Goal: Transaction & Acquisition: Book appointment/travel/reservation

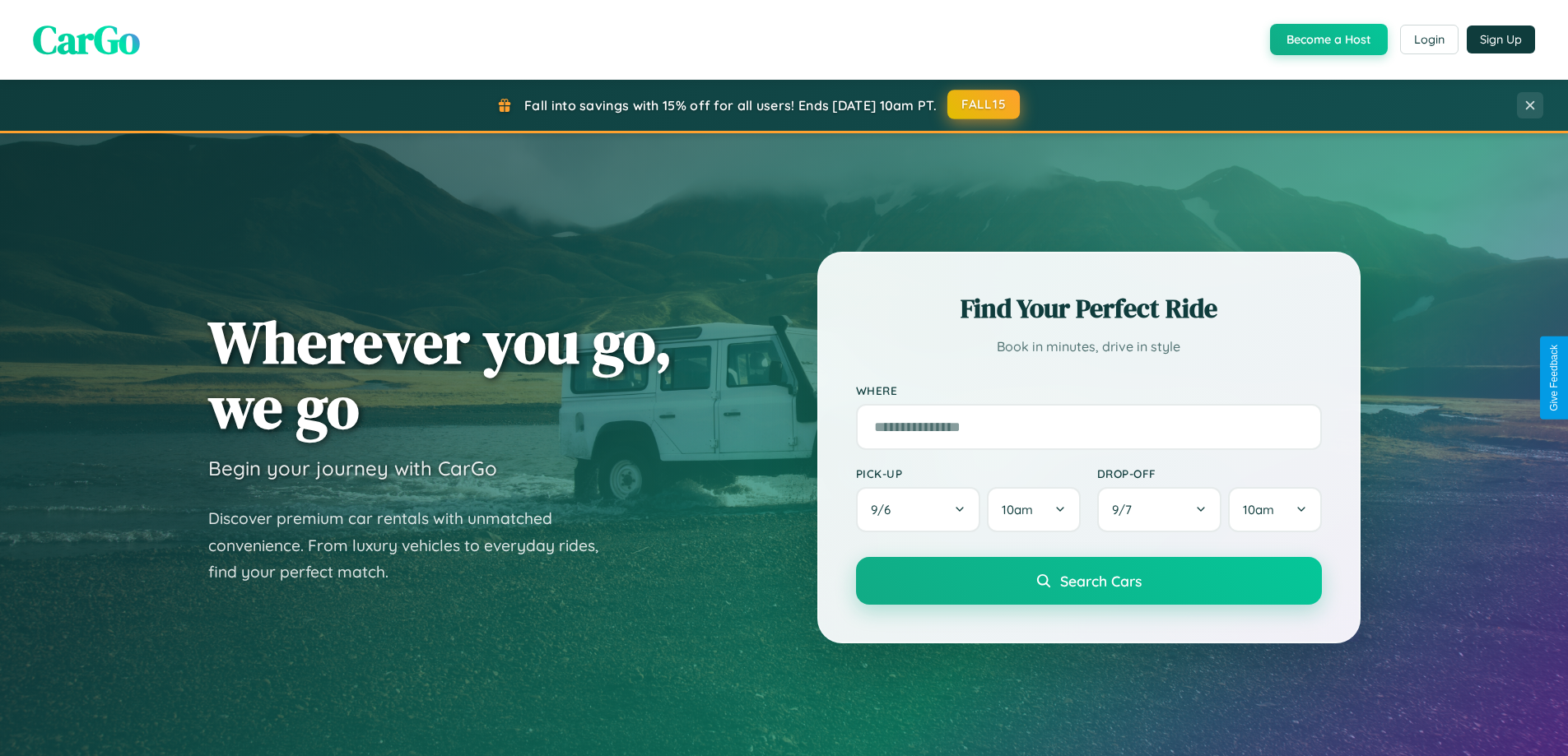
click at [984, 104] on button "FALL15" at bounding box center [983, 104] width 72 height 30
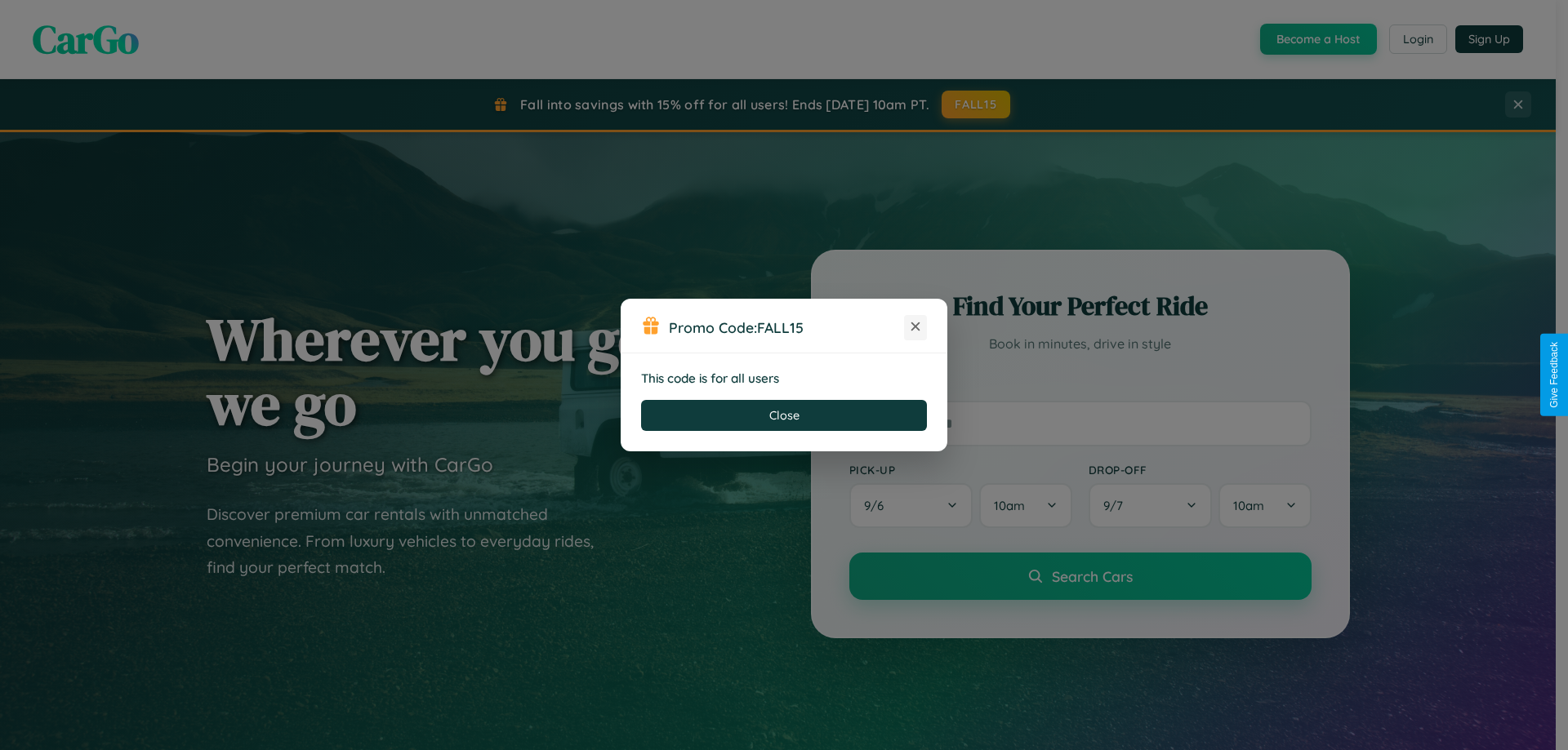
click at [916, 328] on icon at bounding box center [915, 327] width 17 height 17
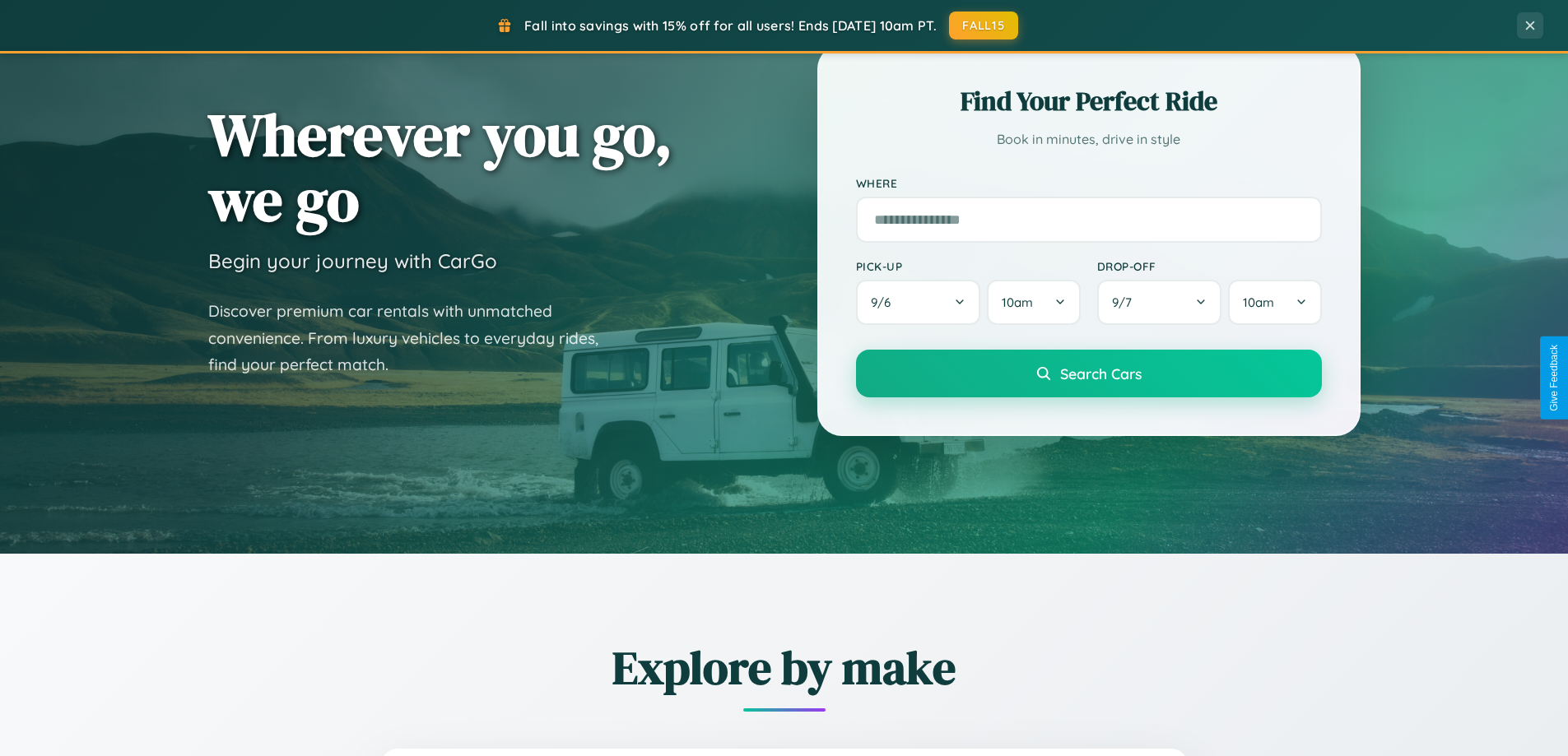
scroll to position [709, 0]
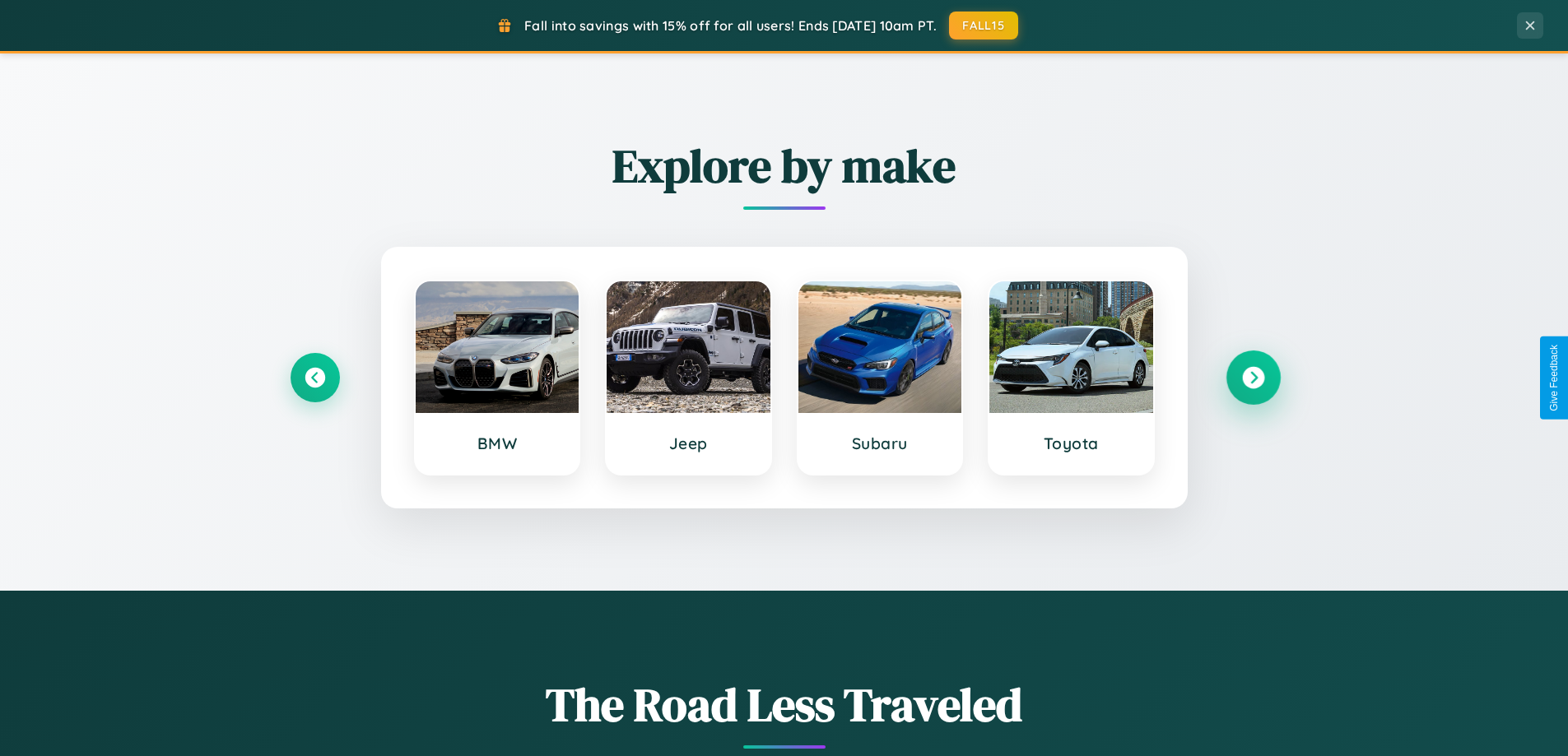
click at [1253, 378] on icon at bounding box center [1253, 378] width 22 height 22
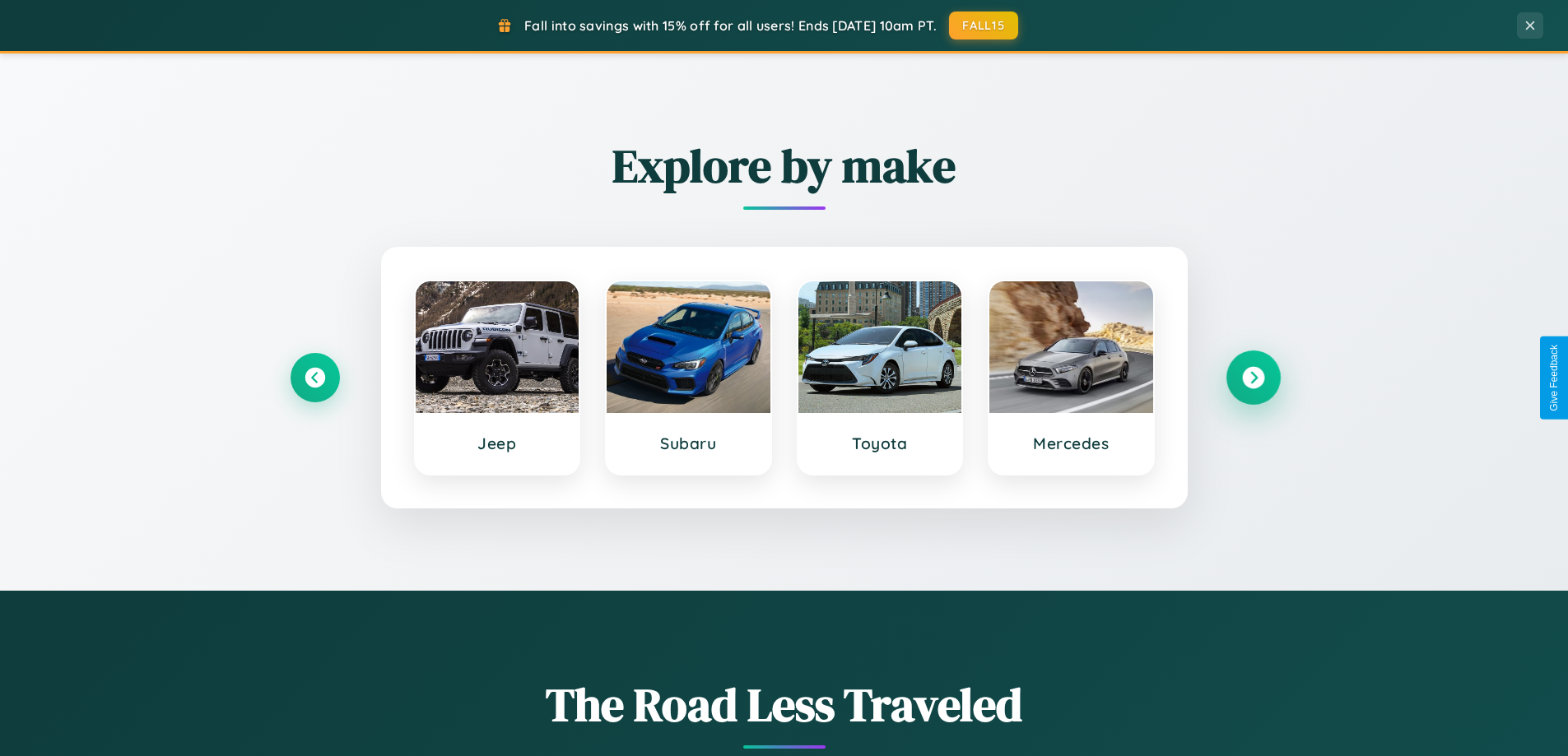
click at [1253, 378] on icon at bounding box center [1253, 378] width 22 height 22
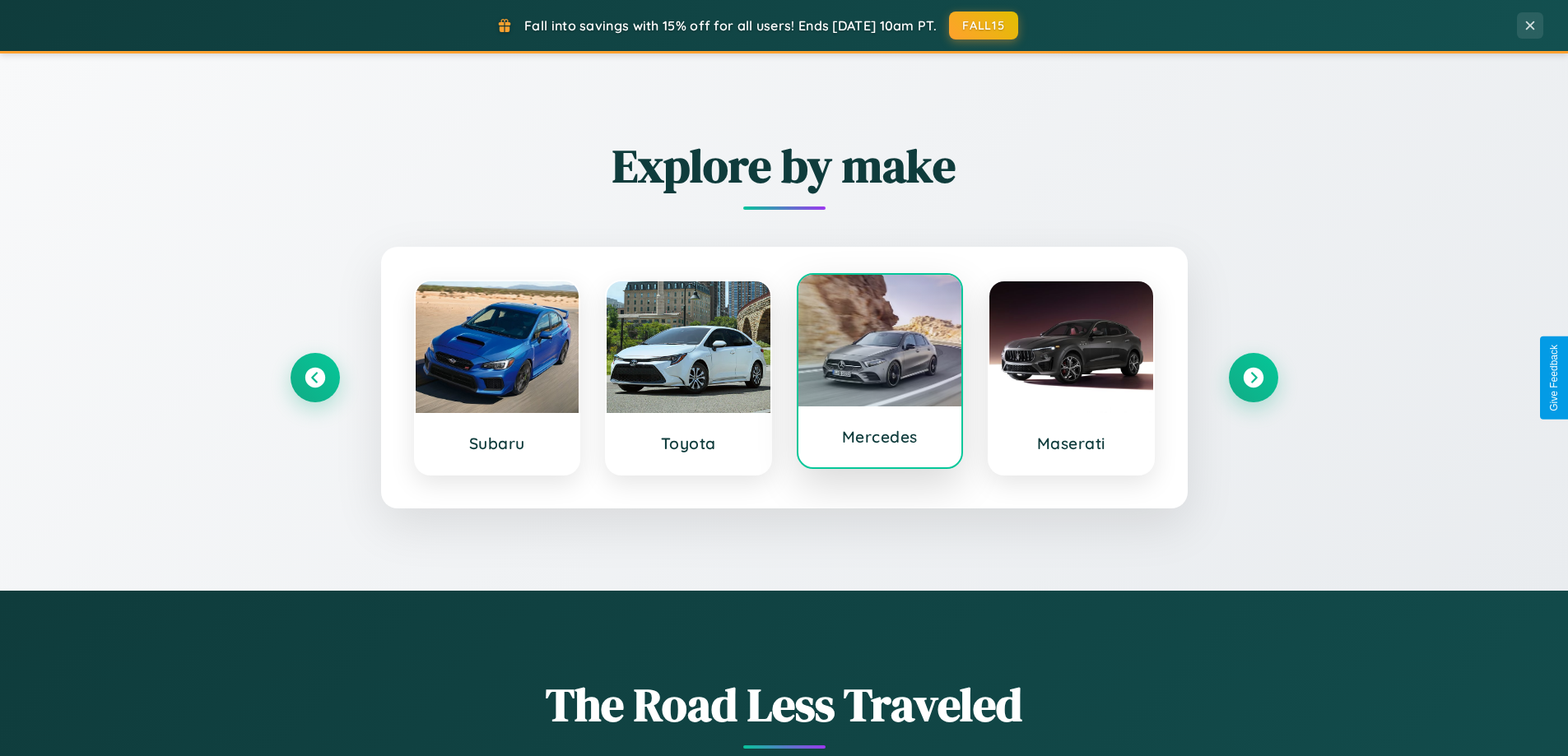
click at [879, 371] on div at bounding box center [880, 341] width 164 height 132
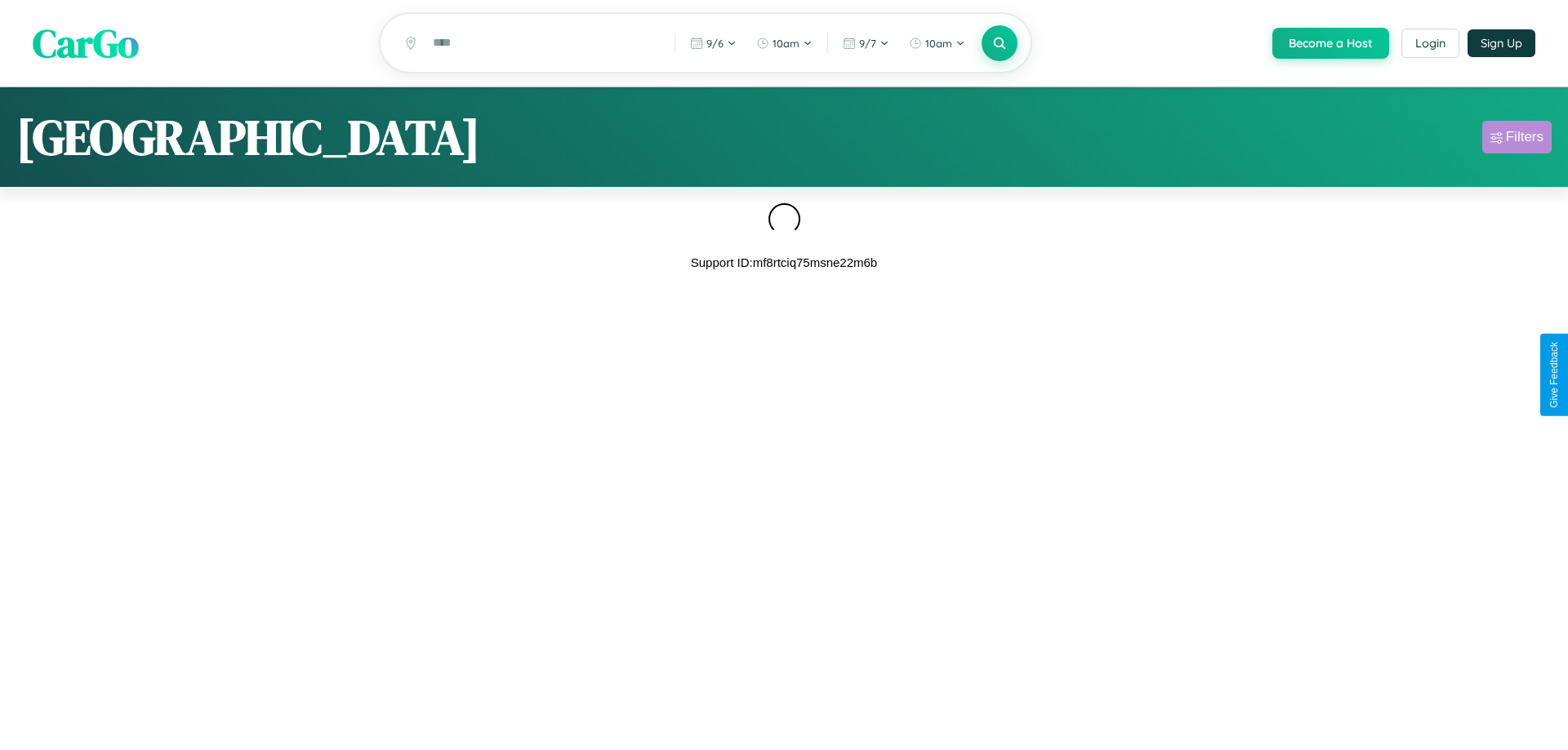
click at [1517, 139] on div "Filters" at bounding box center [1524, 137] width 37 height 17
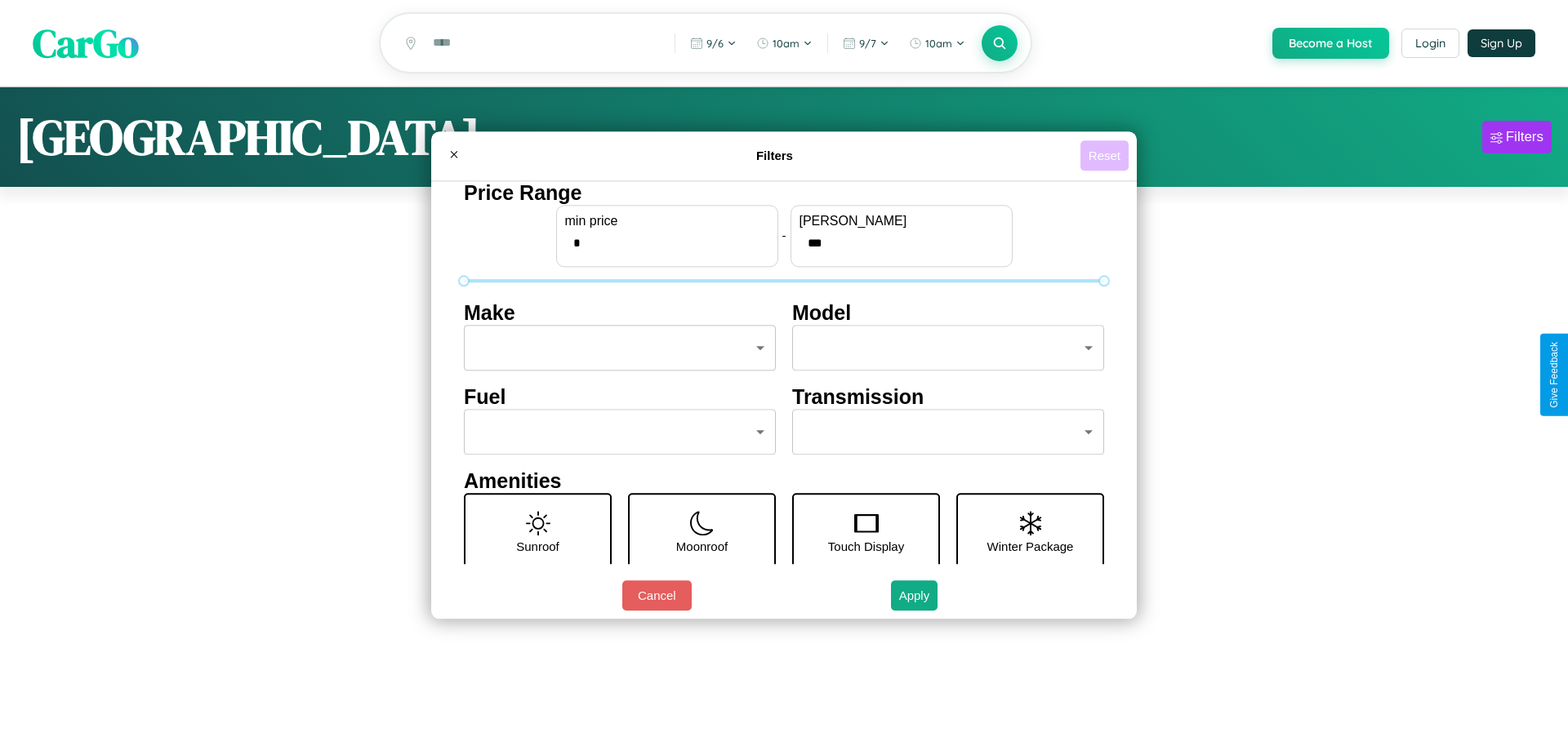
click at [1104, 155] on button "Reset" at bounding box center [1104, 155] width 48 height 30
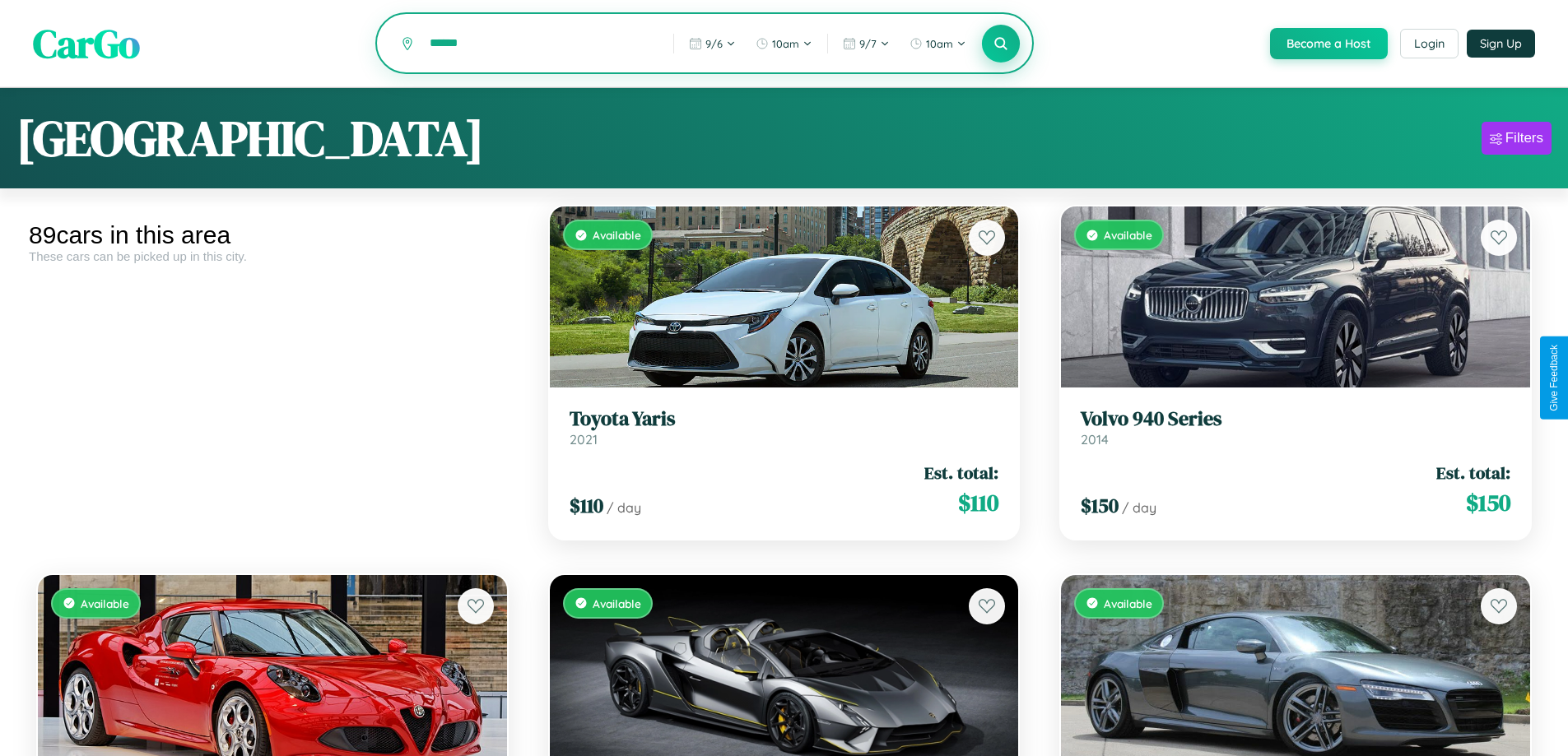
type input "******"
click at [1000, 45] on icon at bounding box center [1001, 43] width 16 height 16
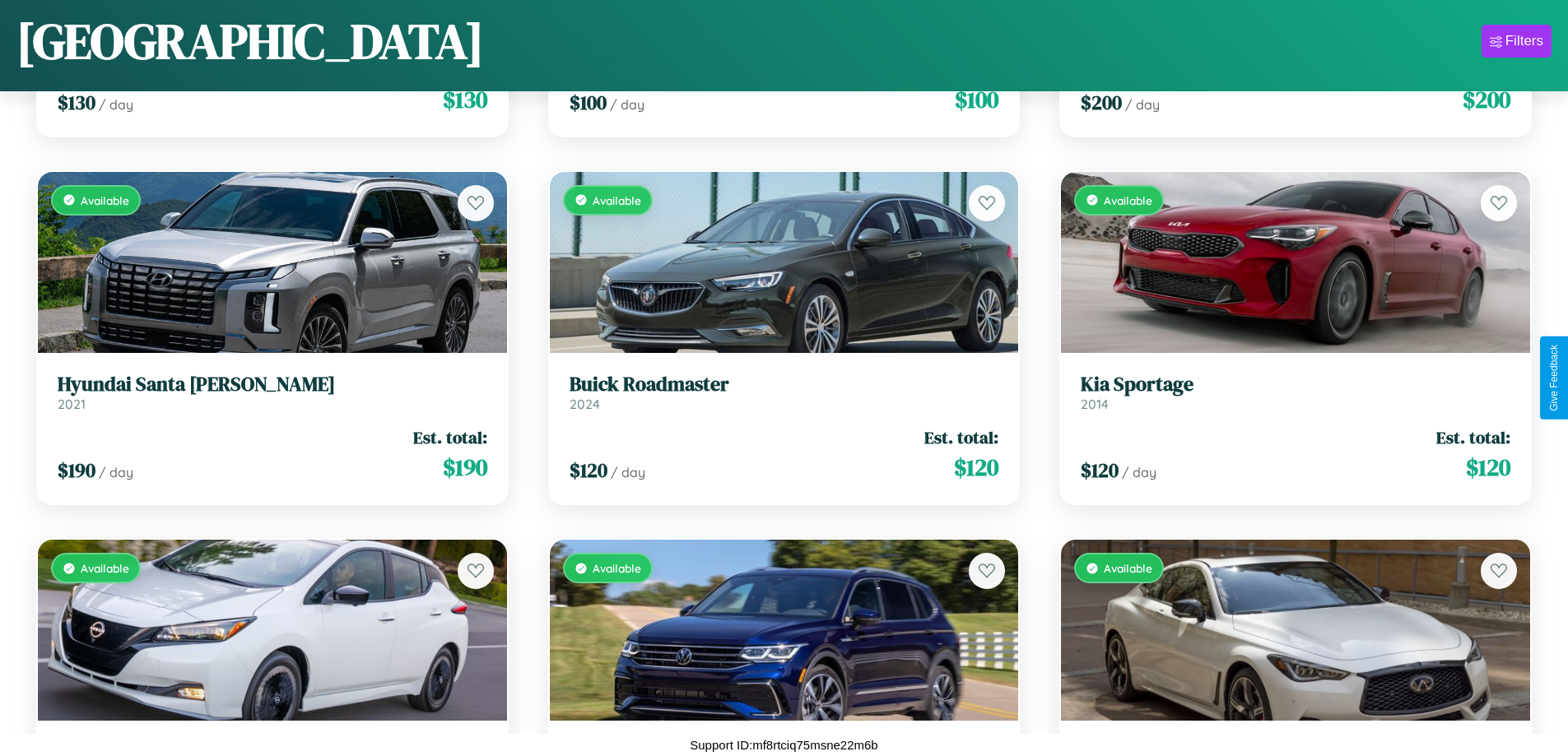
scroll to position [8341, 0]
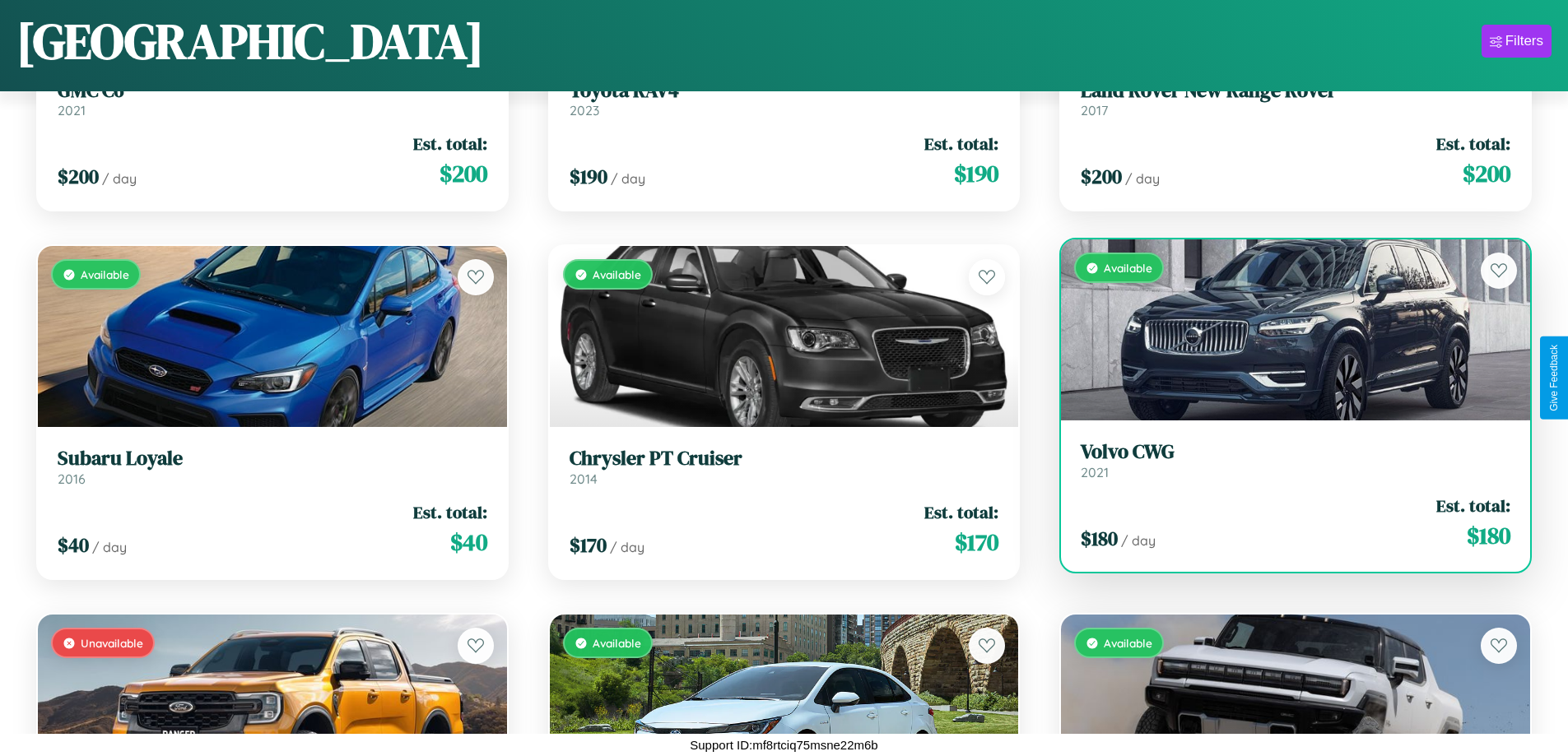
click at [1284, 467] on link "Volvo CWG 2021" at bounding box center [1295, 461] width 429 height 40
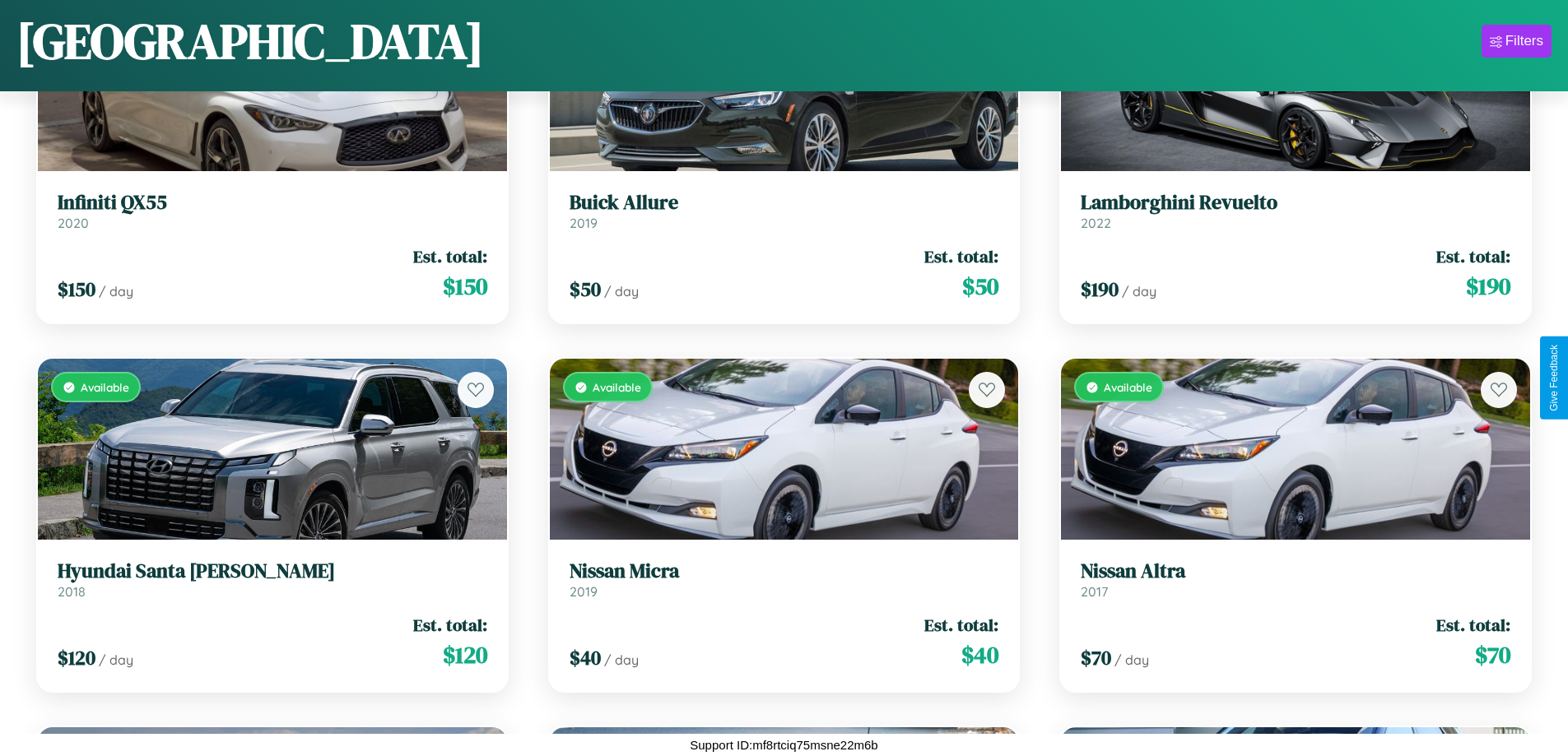
scroll to position [9077, 0]
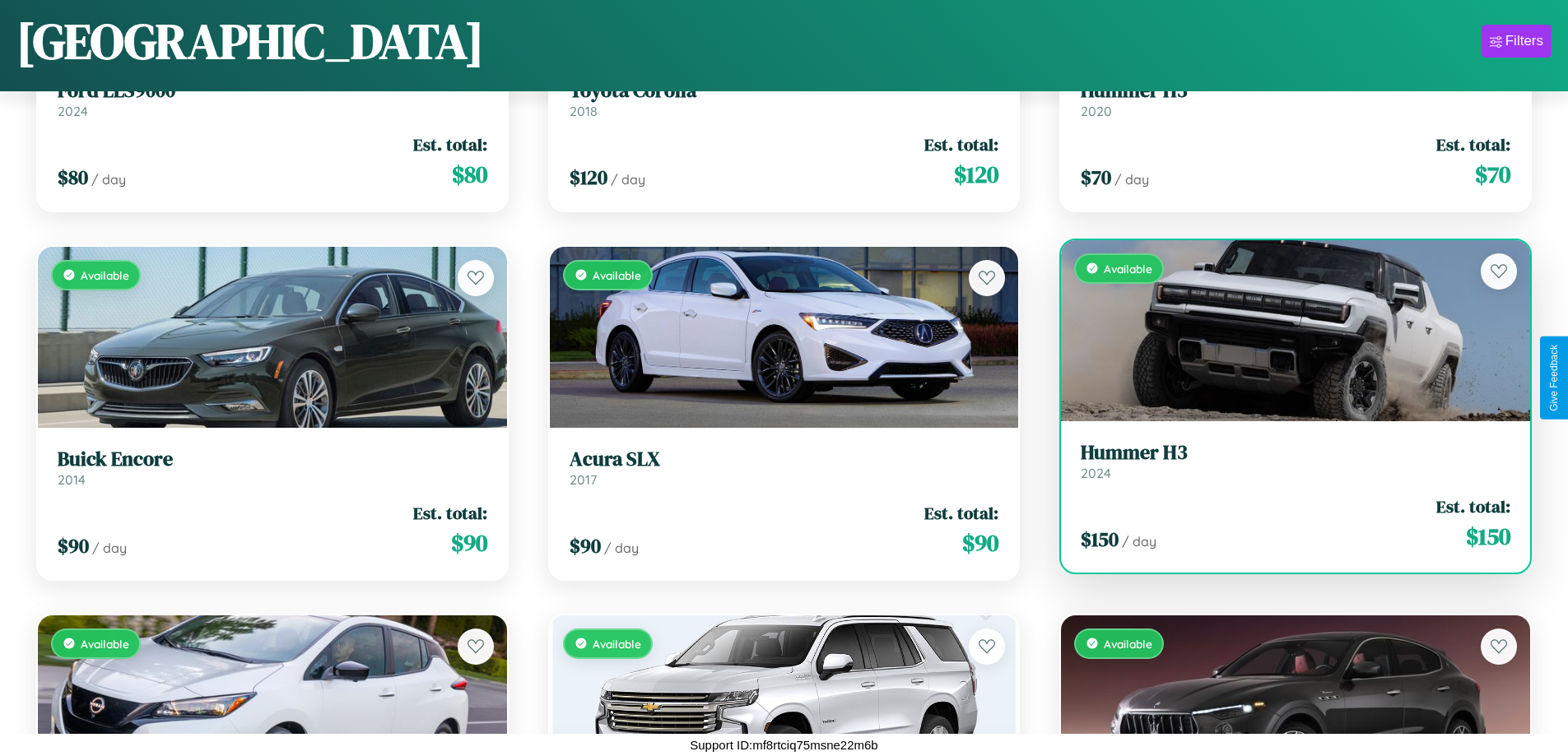
click at [1284, 467] on link "Hummer H3 2024" at bounding box center [1295, 461] width 429 height 40
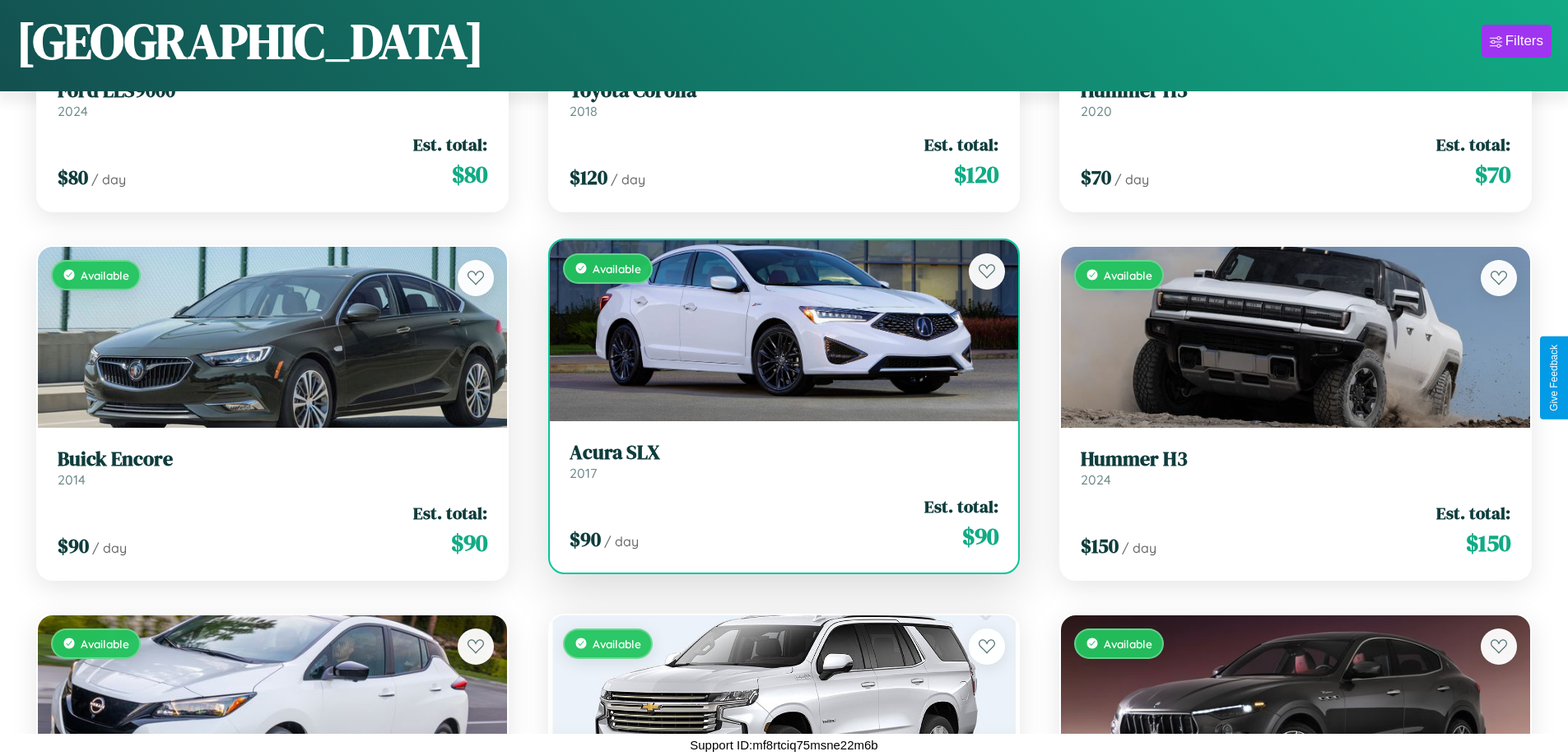
scroll to position [600, 0]
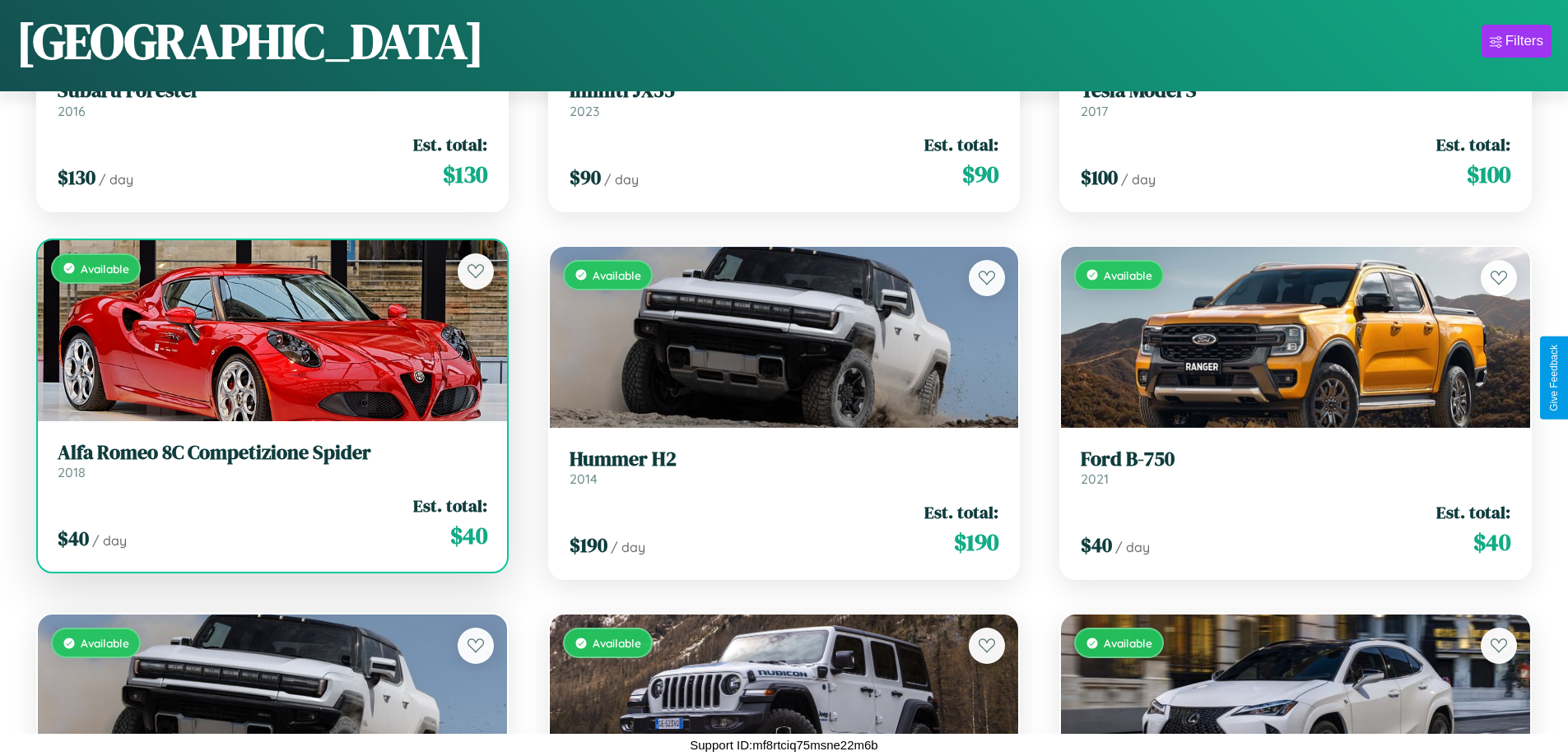
click at [270, 334] on div "Available" at bounding box center [272, 331] width 469 height 181
click at [270, 330] on div "Available" at bounding box center [272, 331] width 469 height 181
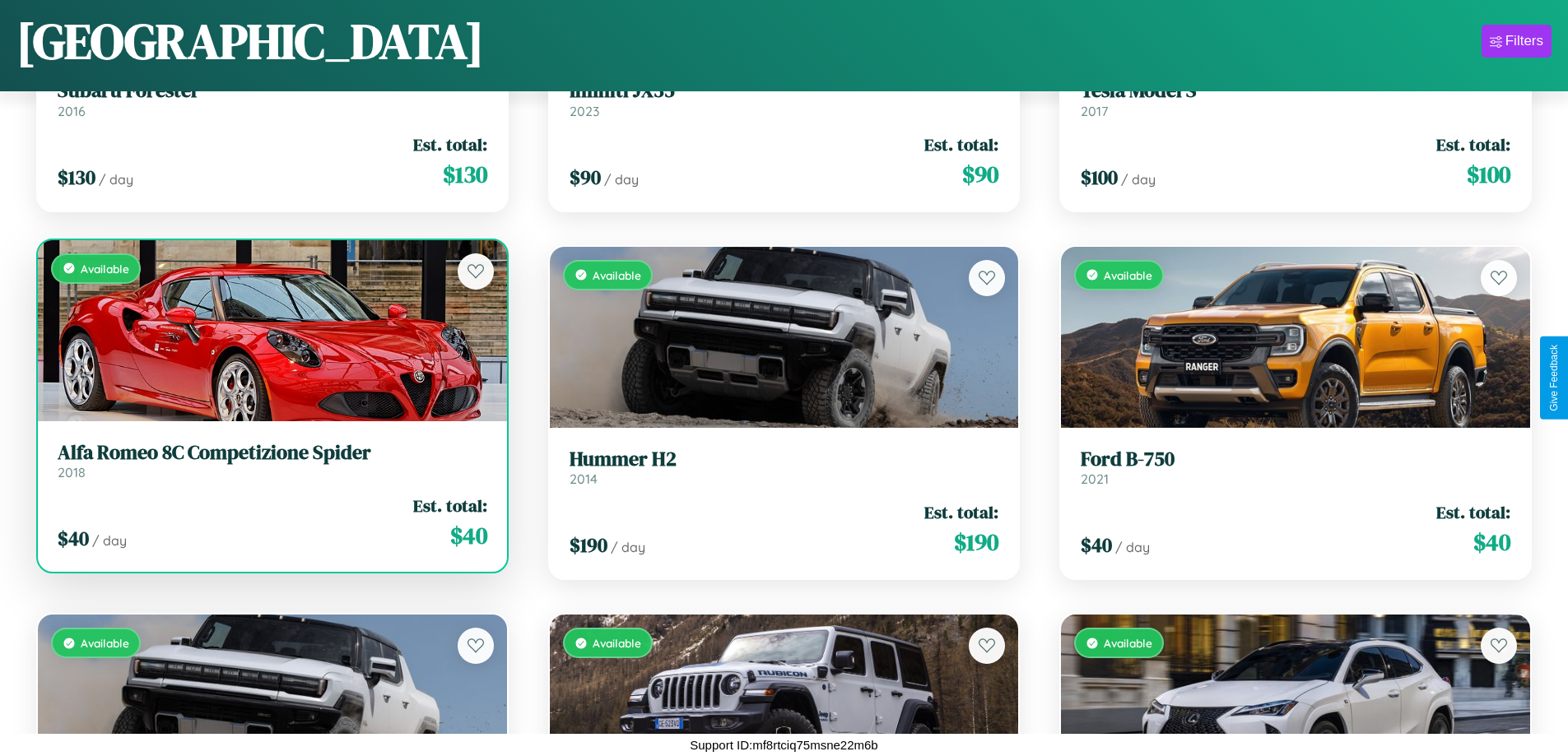
click at [270, 330] on div "Available" at bounding box center [272, 331] width 469 height 181
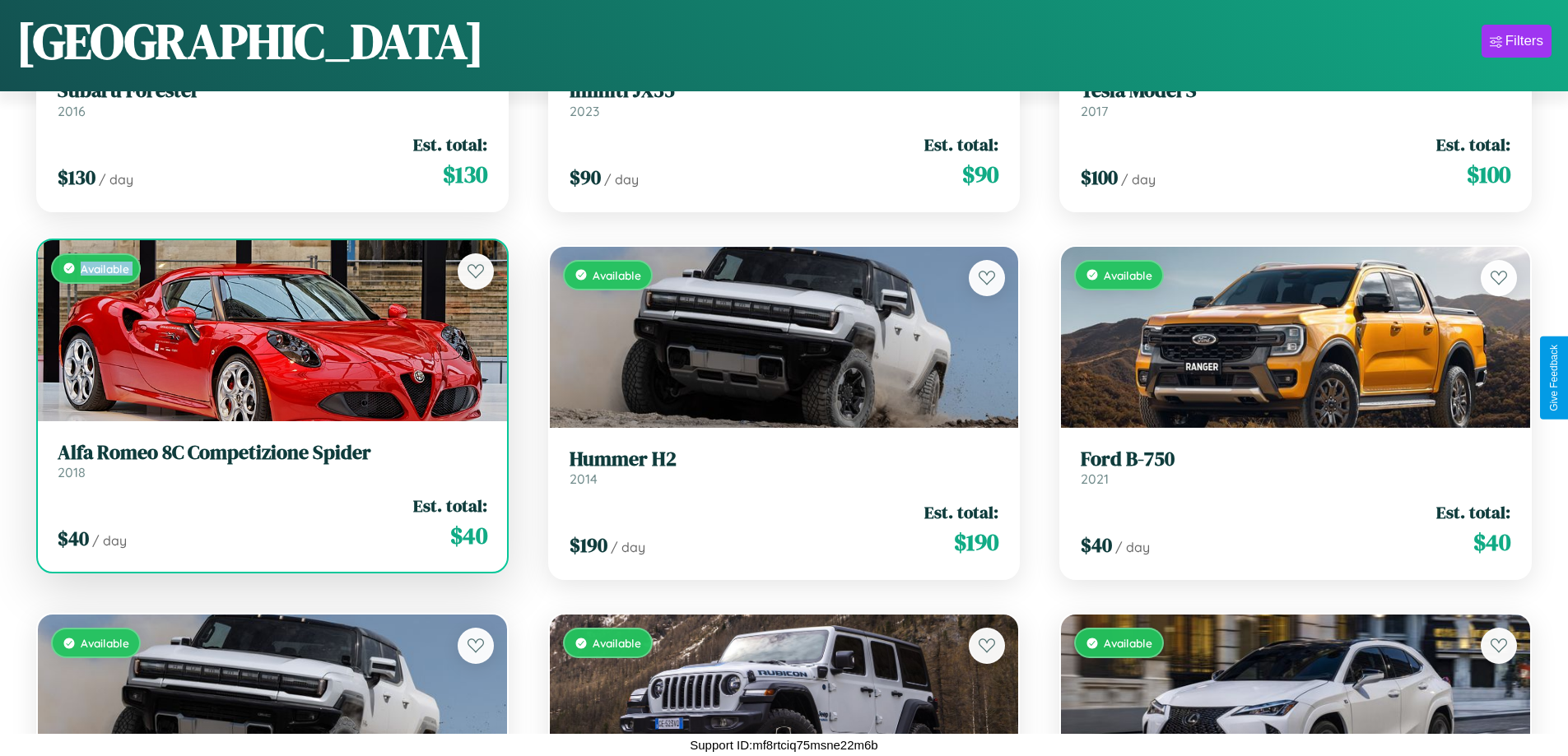
click at [270, 330] on div "Available" at bounding box center [272, 331] width 469 height 181
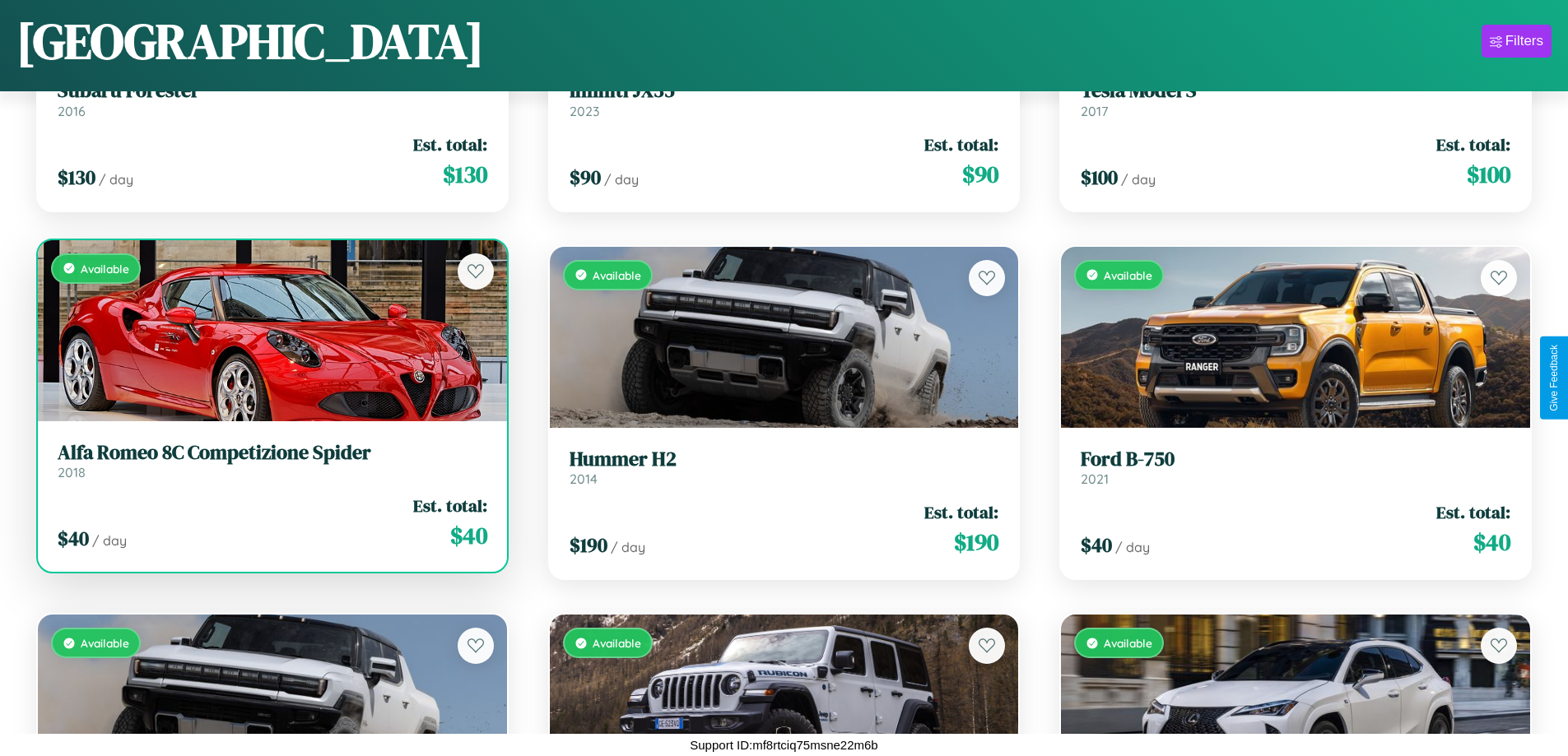
click at [270, 330] on div "Available" at bounding box center [272, 331] width 469 height 181
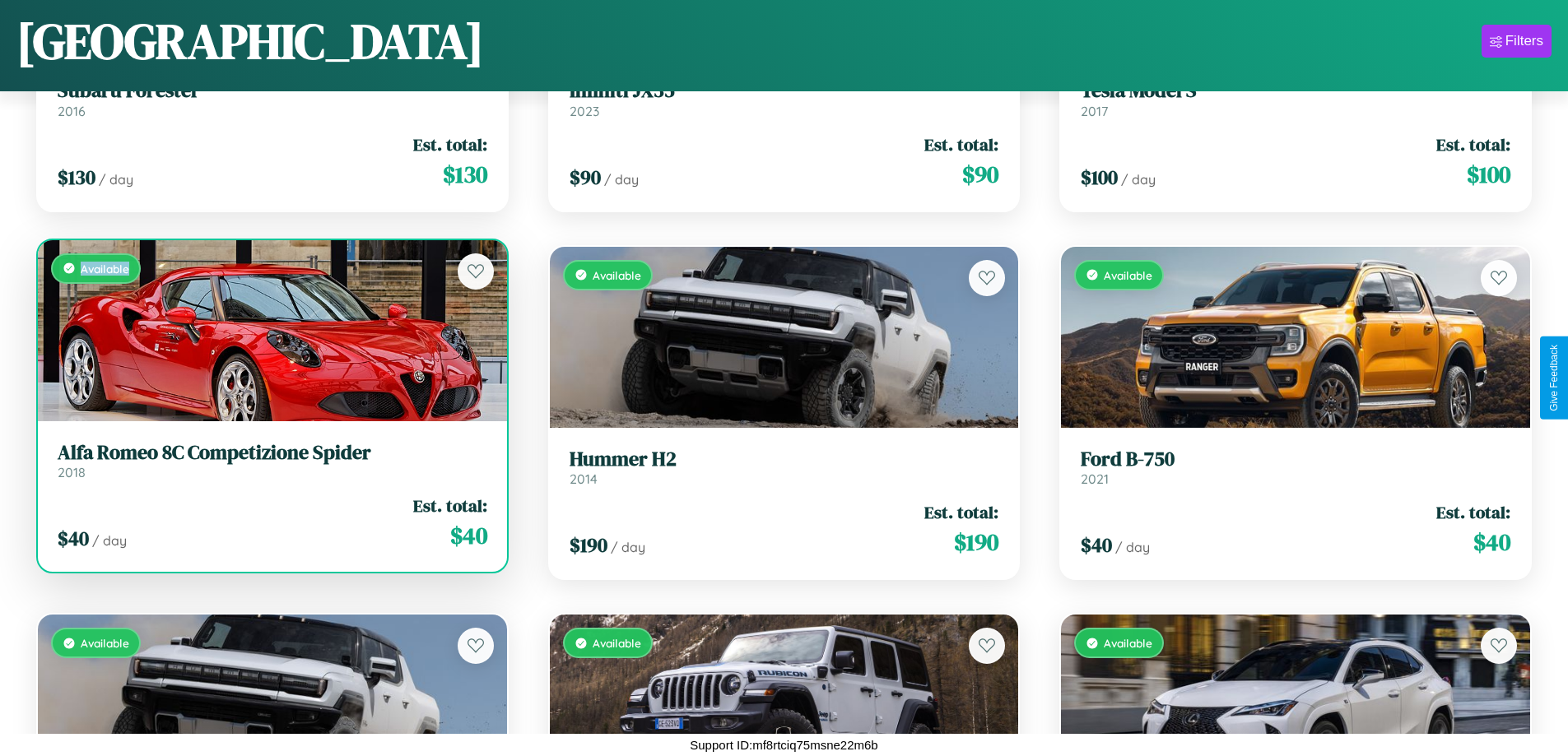
click at [270, 330] on div "Available" at bounding box center [272, 331] width 469 height 181
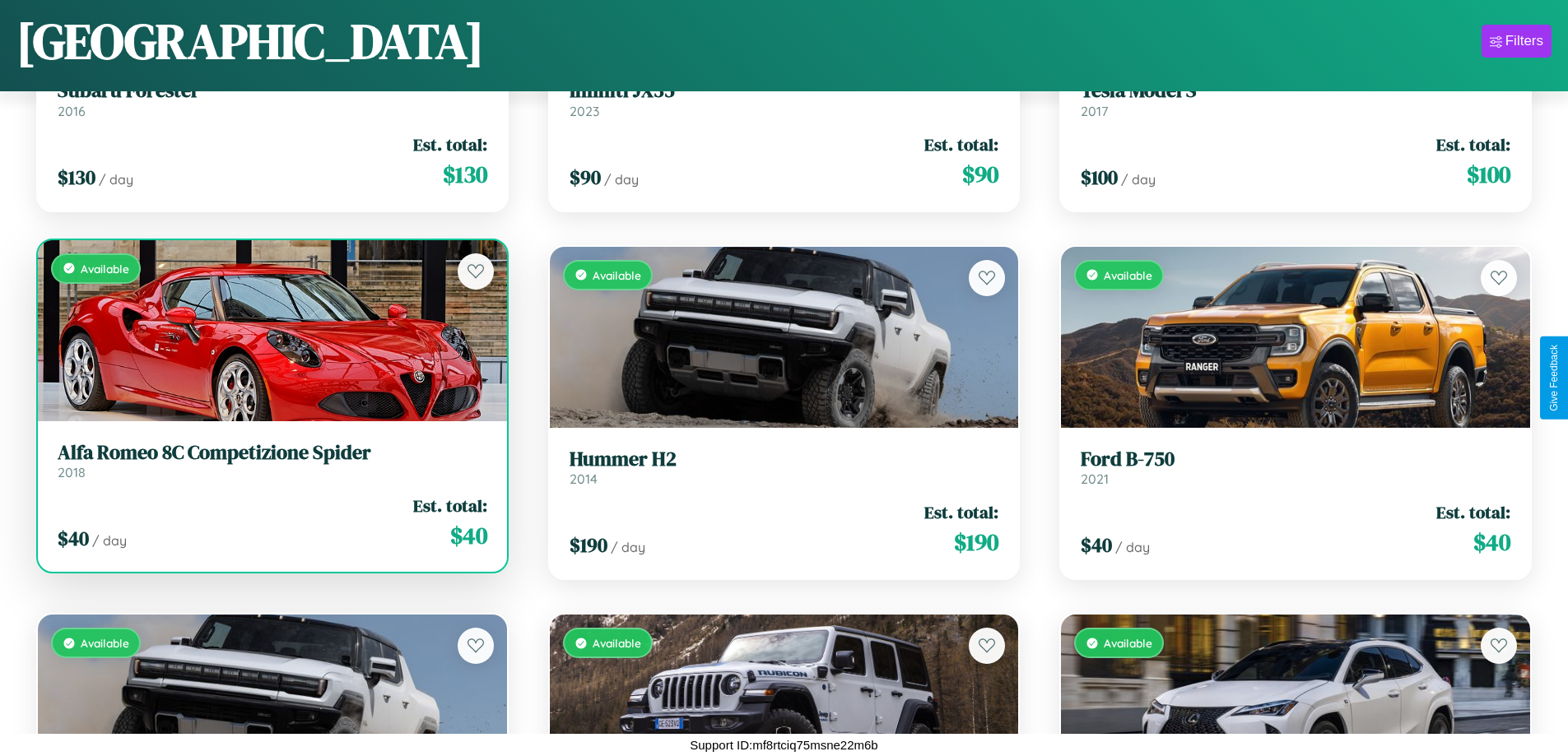
click at [270, 460] on h3 "Alfa Romeo 8C Competizione Spider" at bounding box center [272, 452] width 429 height 24
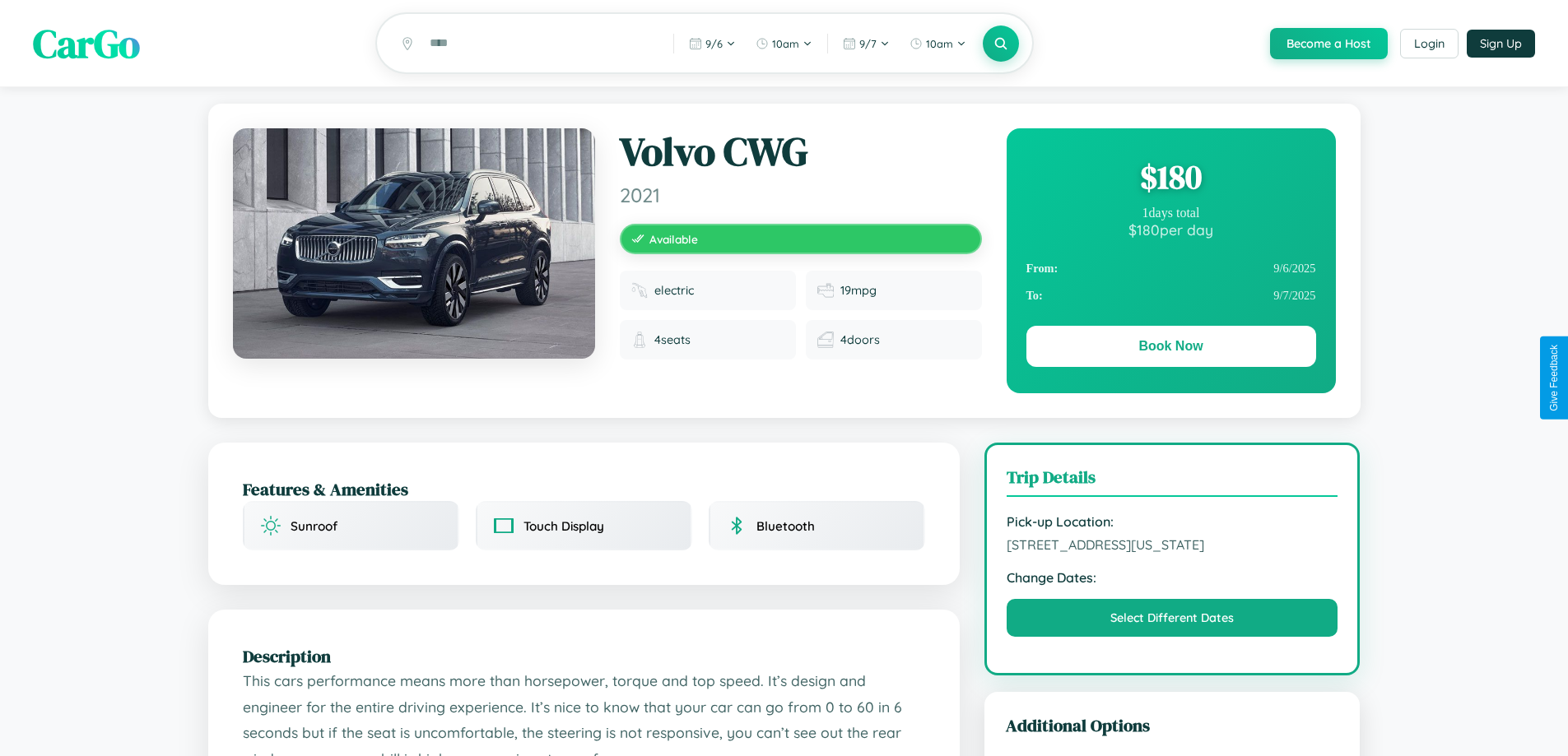
click at [1170, 179] on div "$ 180" at bounding box center [1171, 176] width 290 height 45
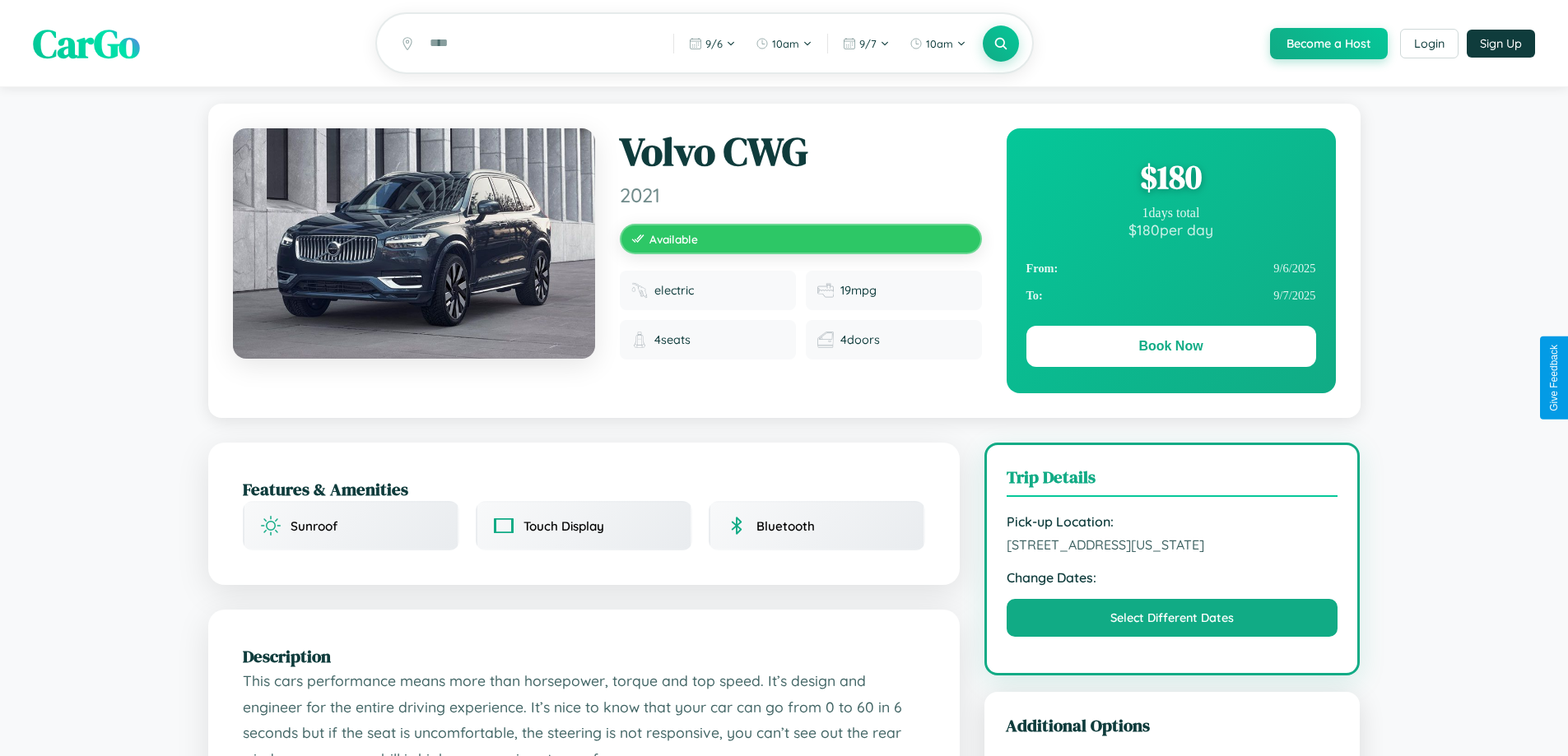
click at [1170, 179] on div "$ 180" at bounding box center [1171, 176] width 290 height 45
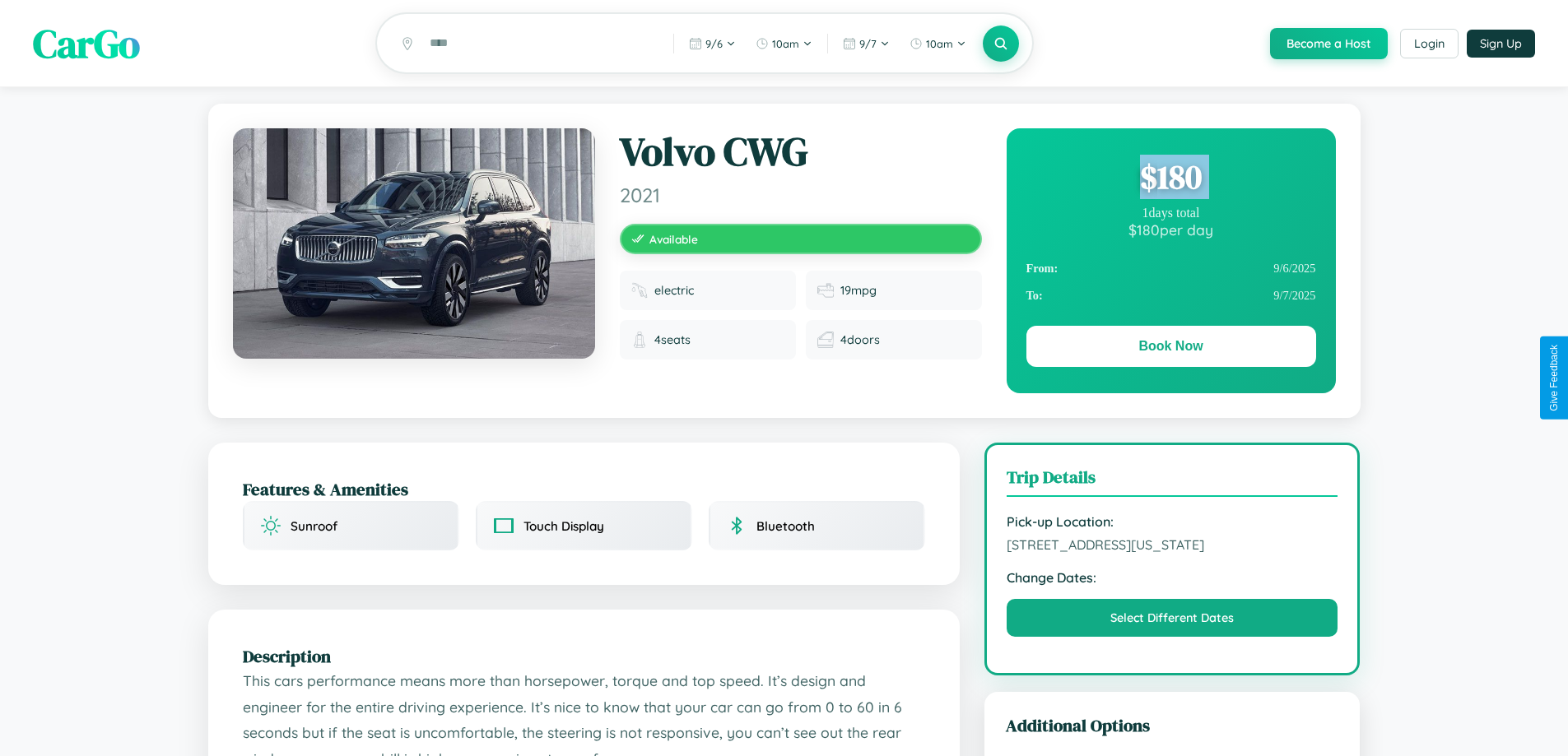
click at [1170, 179] on div "$ 180" at bounding box center [1171, 176] width 290 height 45
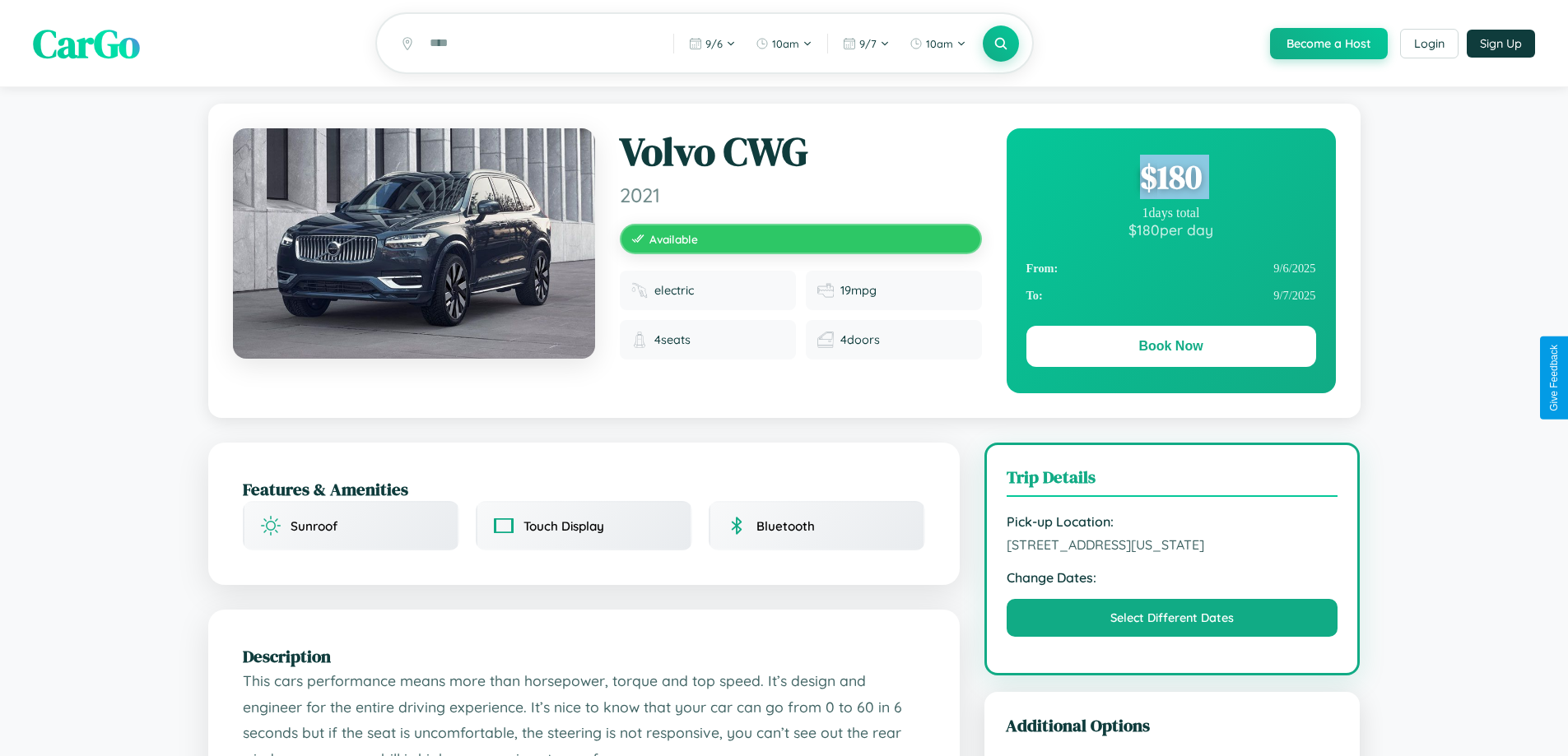
click at [1170, 179] on div "$ 180" at bounding box center [1171, 176] width 290 height 45
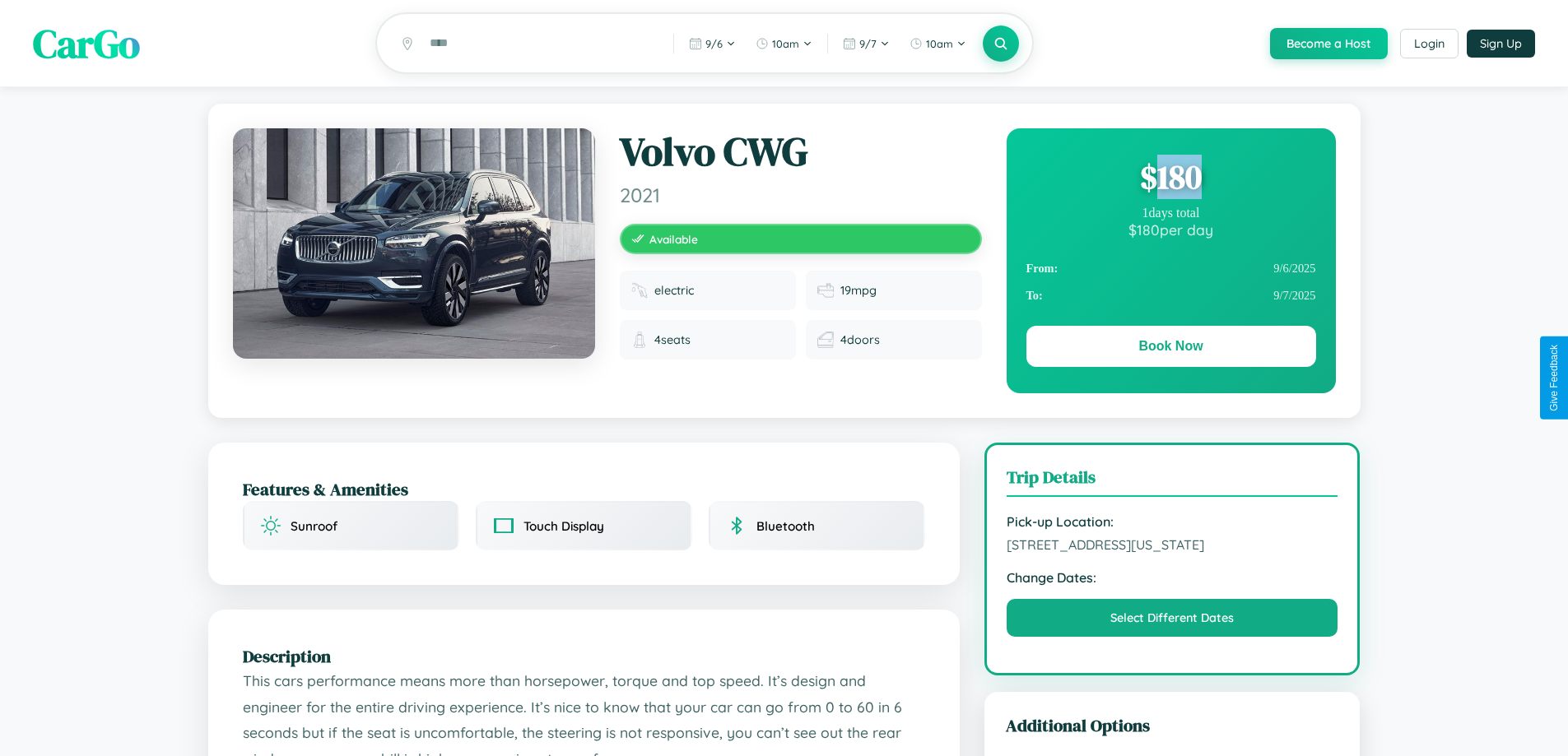
click at [1170, 179] on div "$ 180" at bounding box center [1171, 176] width 290 height 45
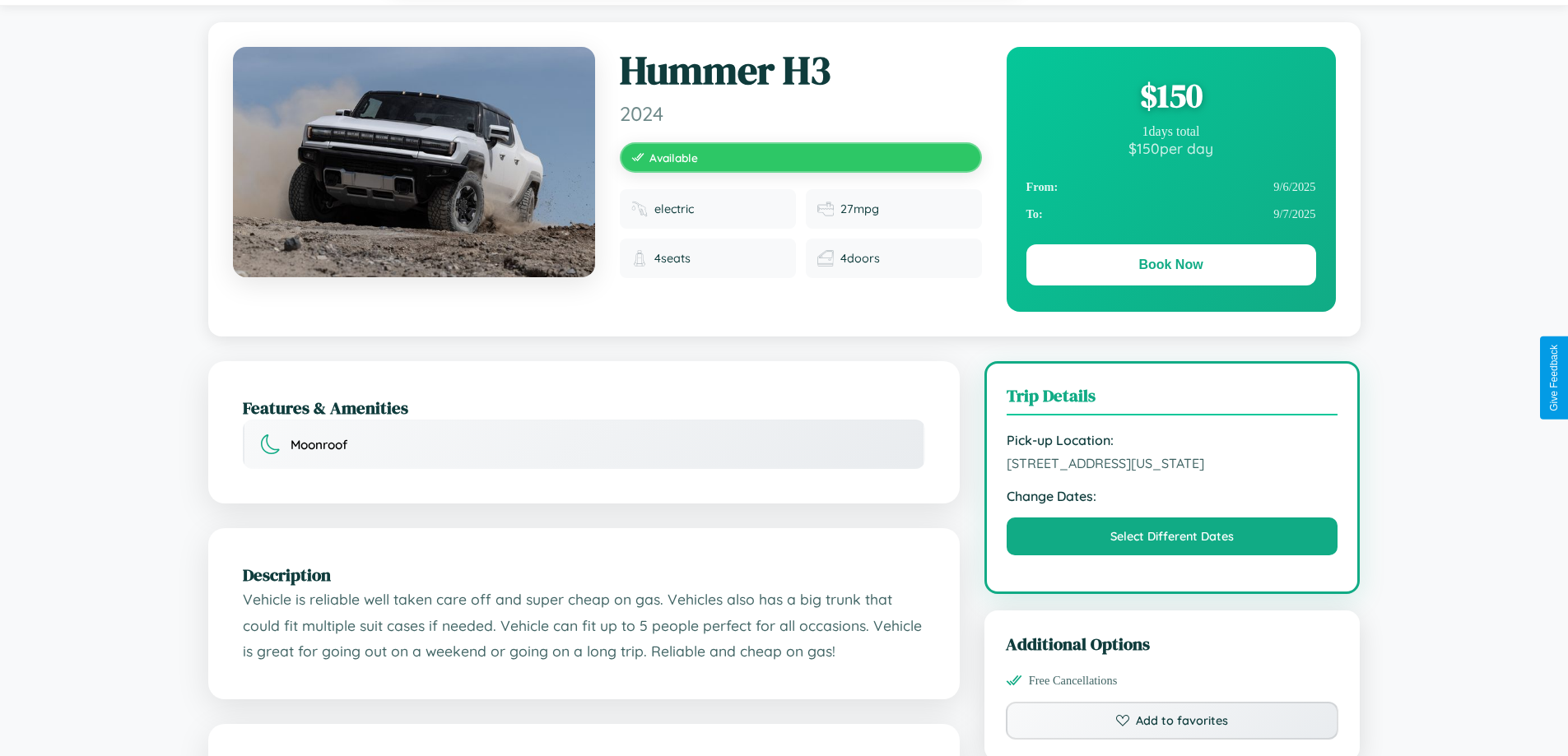
scroll to position [169, 0]
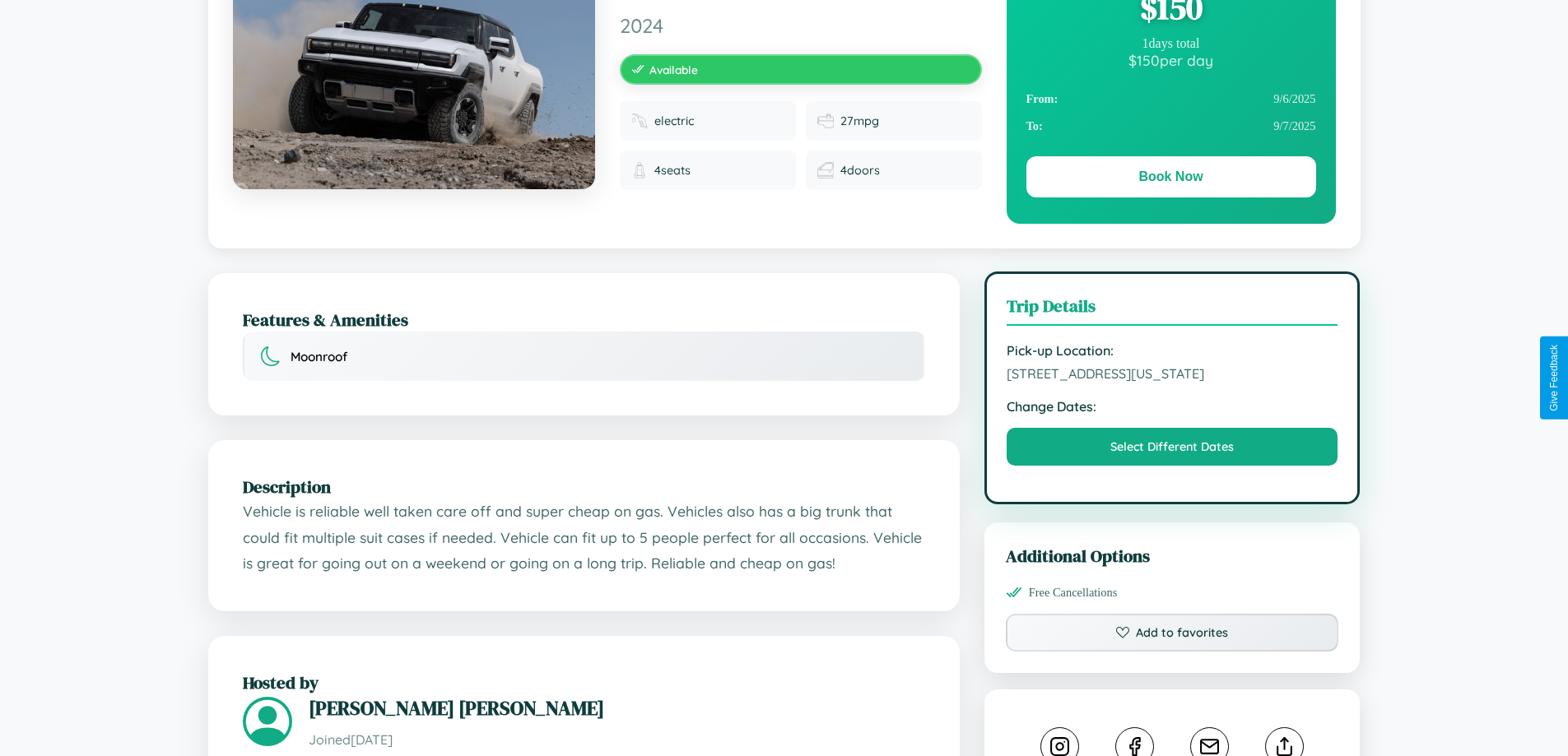
click at [1172, 376] on span "7992 Third Street Dallas Texas 60167 United States" at bounding box center [1172, 373] width 332 height 17
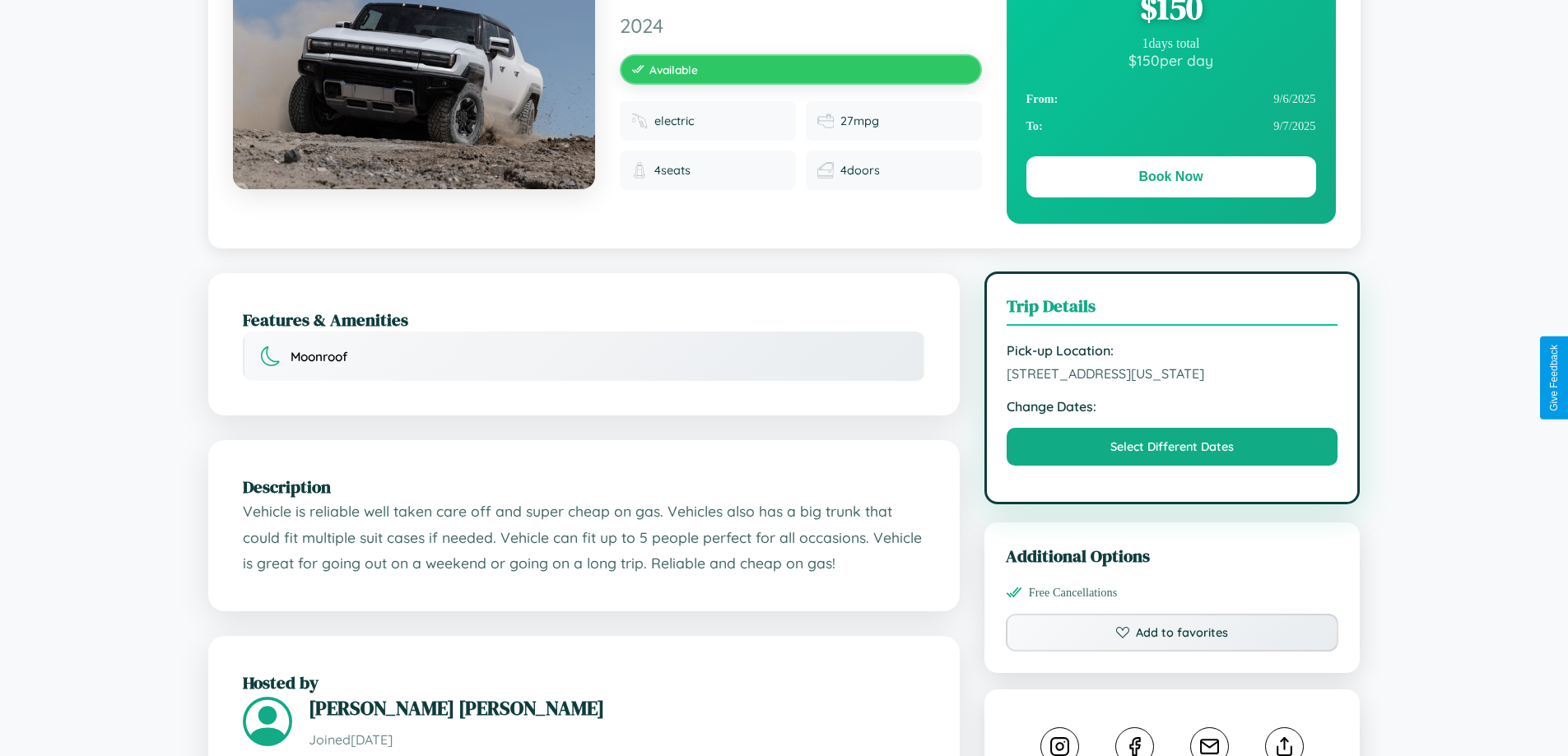
click at [1172, 376] on span "7992 Third Street Dallas Texas 60167 United States" at bounding box center [1172, 373] width 332 height 17
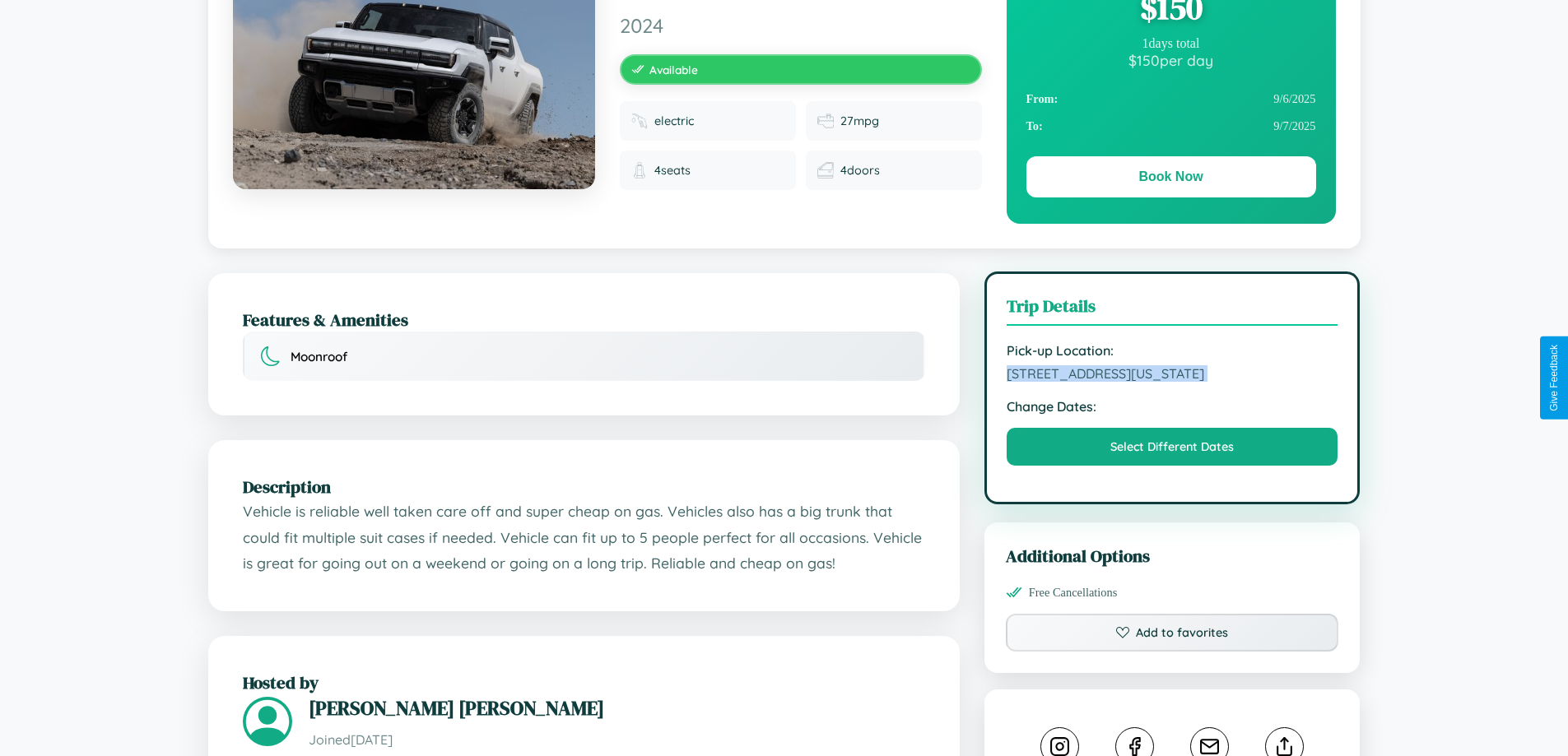
click at [1172, 376] on span "7992 Third Street Dallas Texas 60167 United States" at bounding box center [1172, 373] width 332 height 17
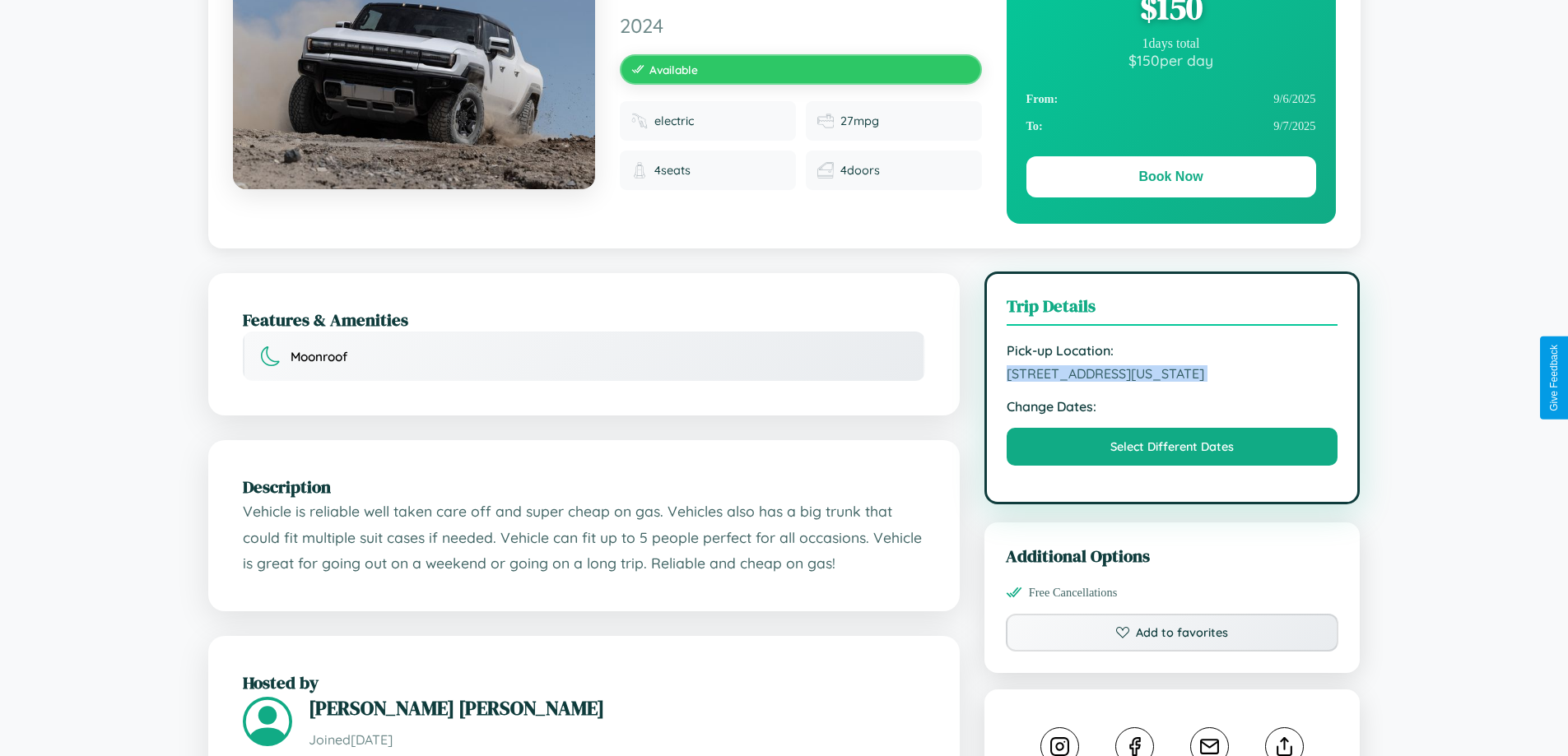
click at [1172, 376] on span "7992 Third Street Dallas Texas 60167 United States" at bounding box center [1172, 373] width 332 height 17
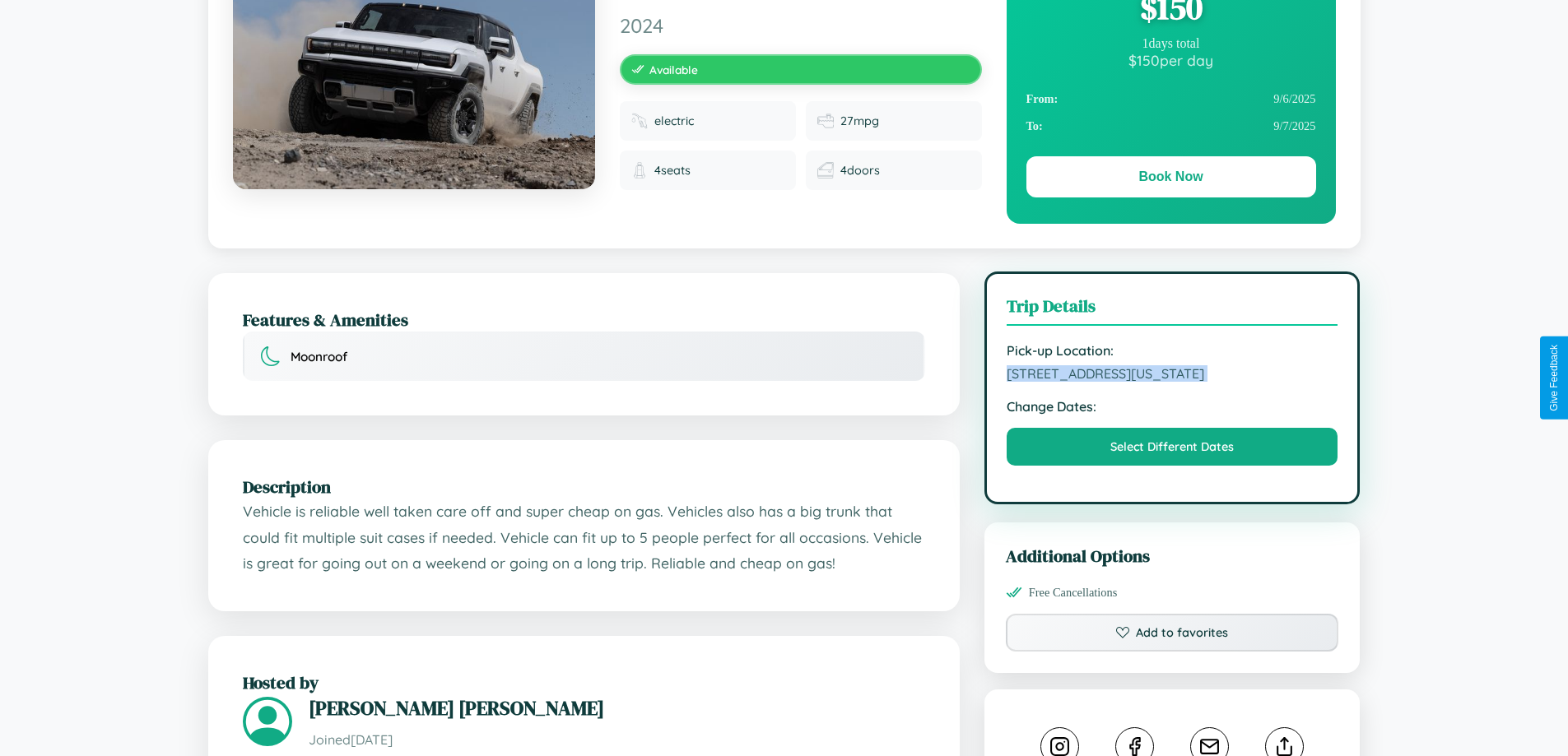
click at [1172, 376] on span "7992 Third Street Dallas Texas 60167 United States" at bounding box center [1172, 373] width 332 height 17
